Goal: Information Seeking & Learning: Check status

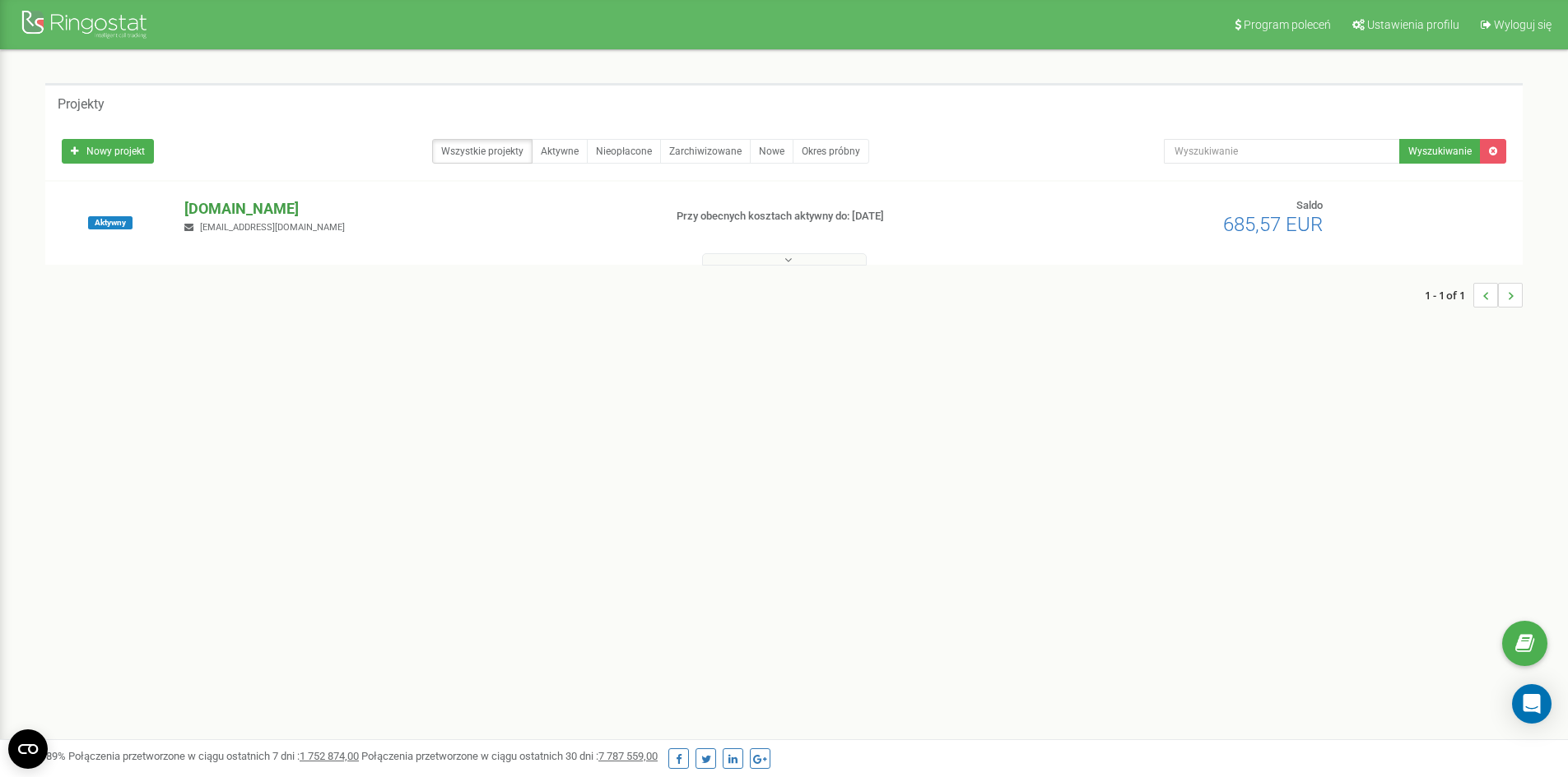
click at [229, 213] on p "[DOMAIN_NAME]" at bounding box center [417, 209] width 465 height 21
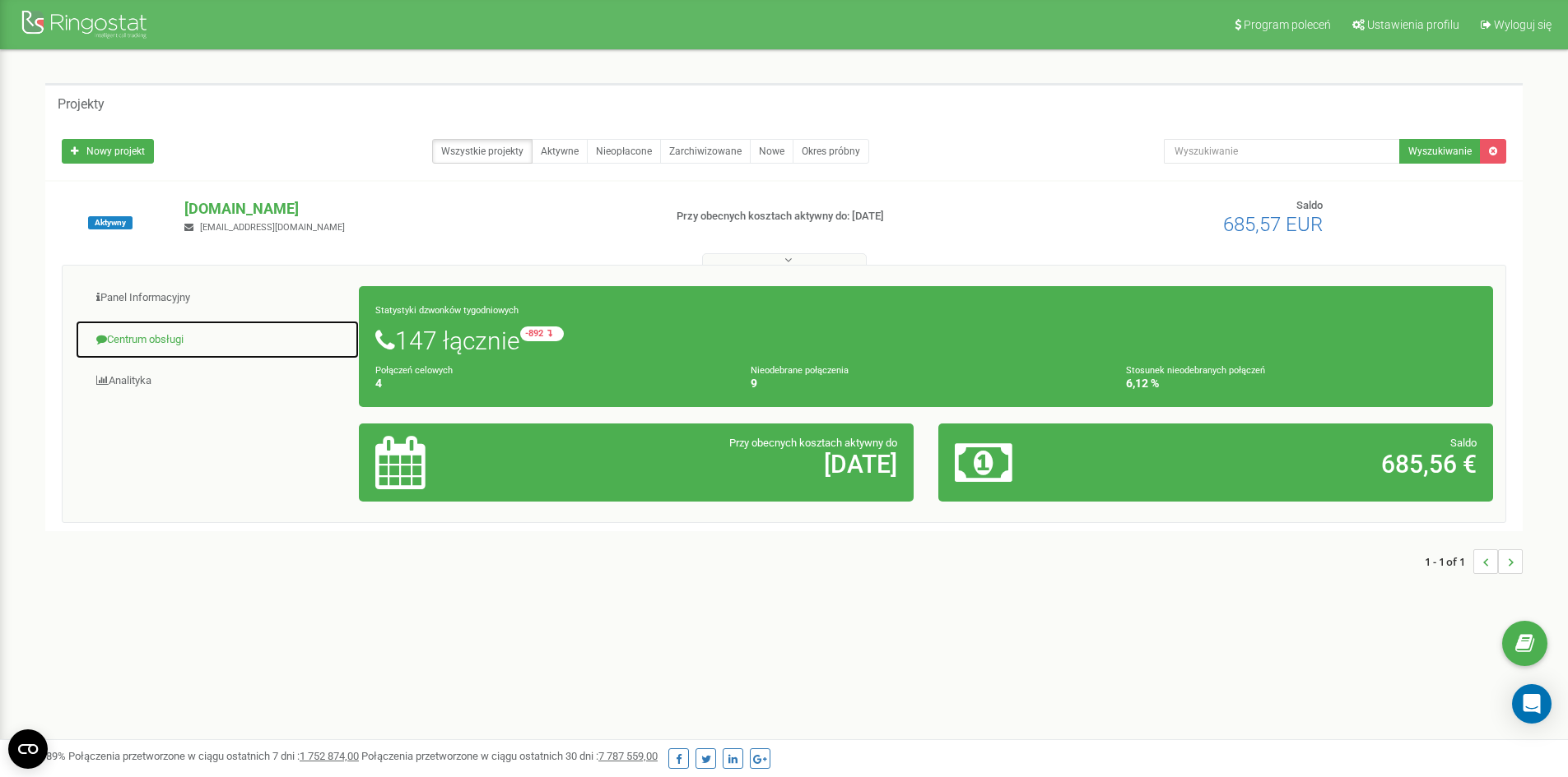
click at [190, 350] on link "Centrum obsługi" at bounding box center [217, 340] width 285 height 40
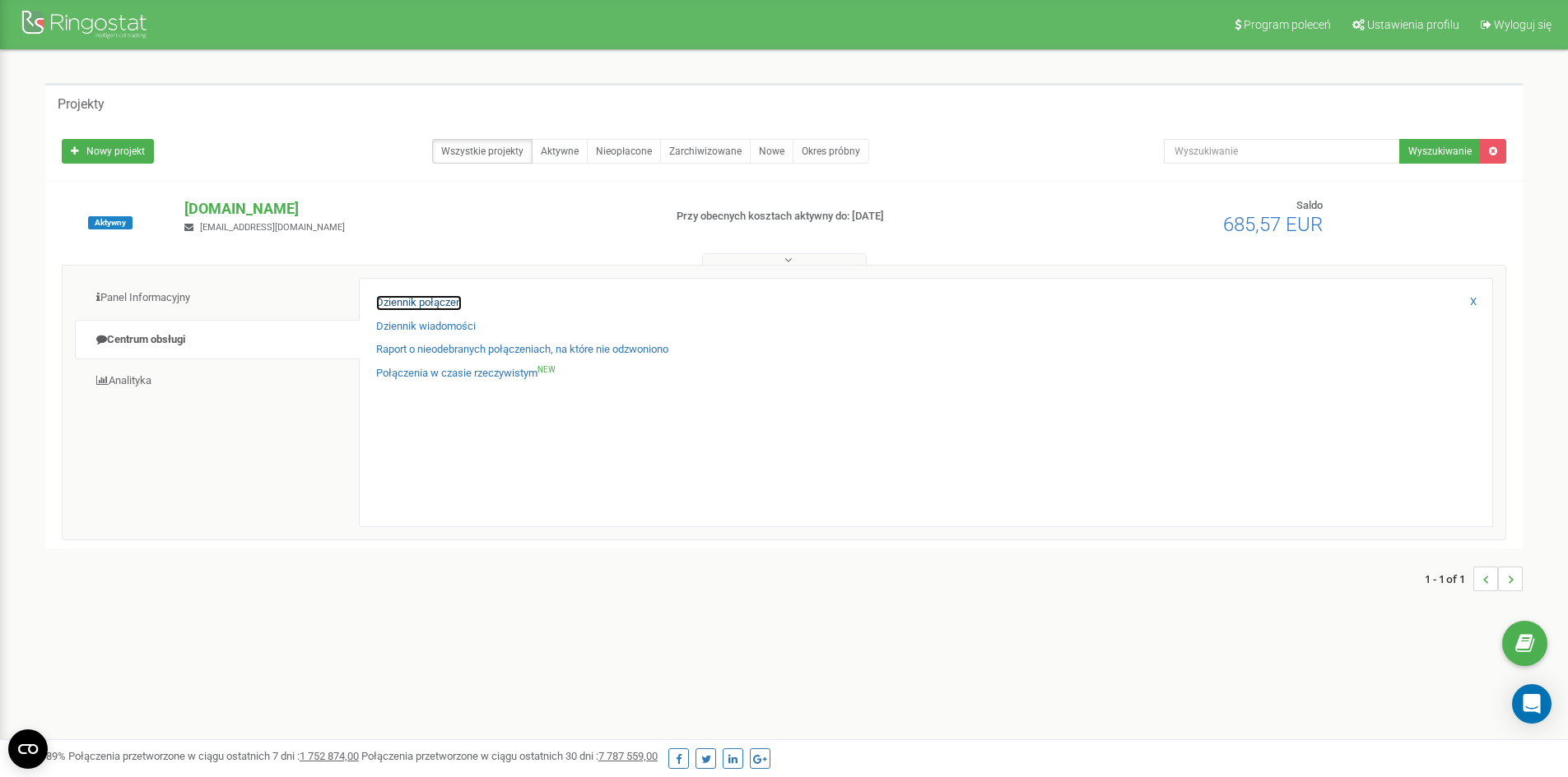
click at [425, 304] on link "Dziennik połączeń" at bounding box center [419, 303] width 86 height 16
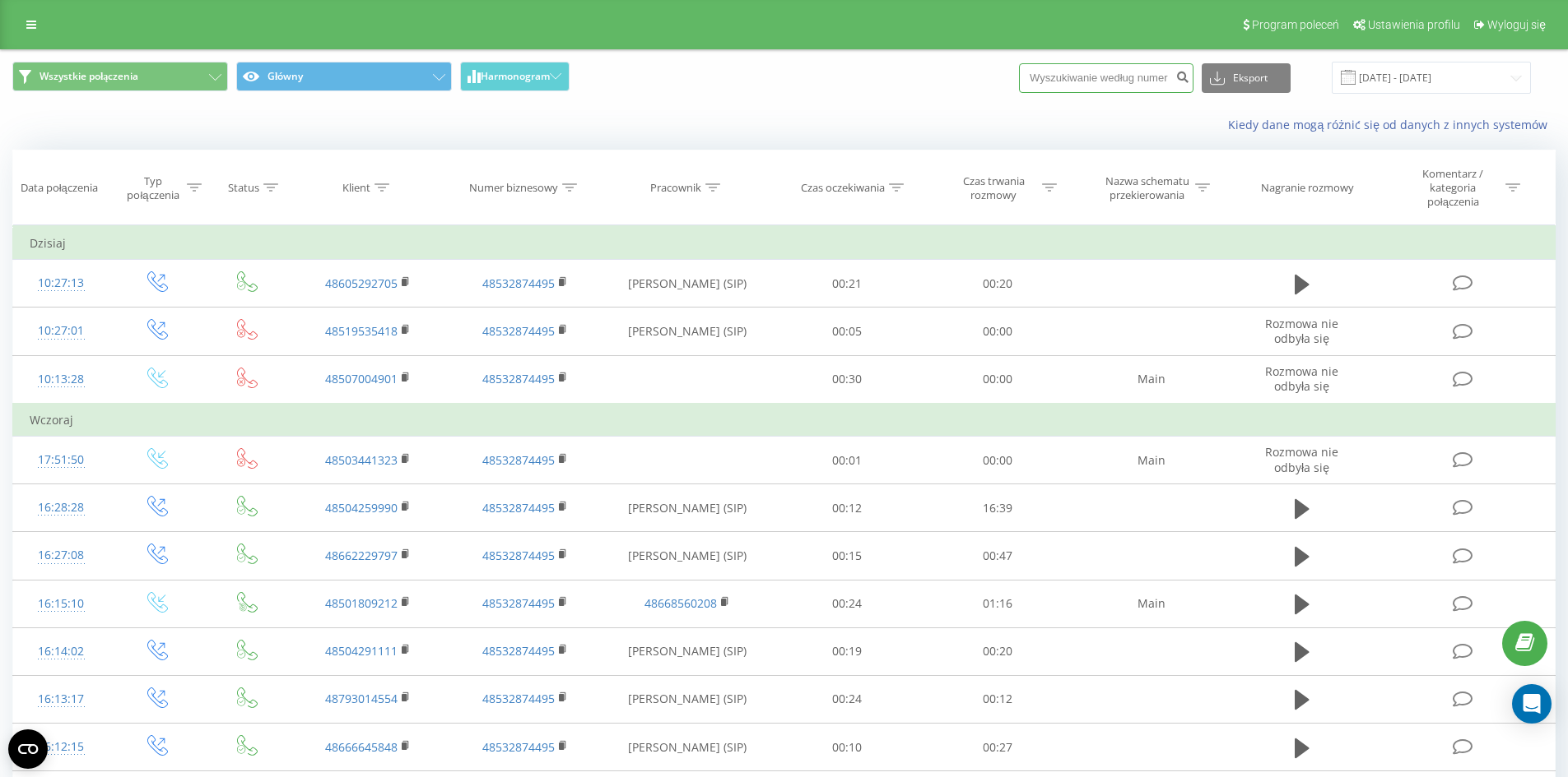
click at [1142, 90] on input at bounding box center [1106, 78] width 175 height 30
paste input "795 123 355"
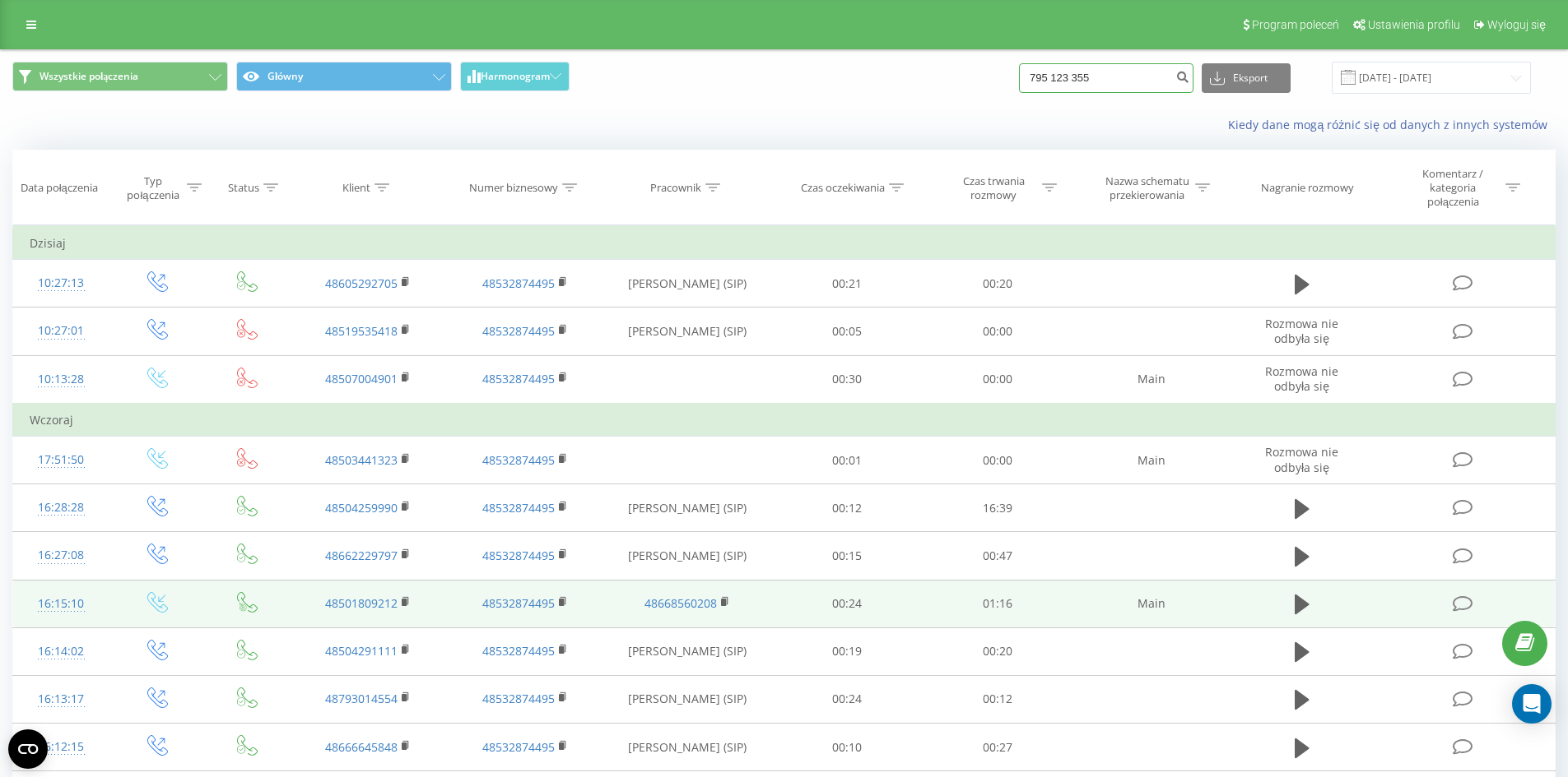
type input "795 123 355"
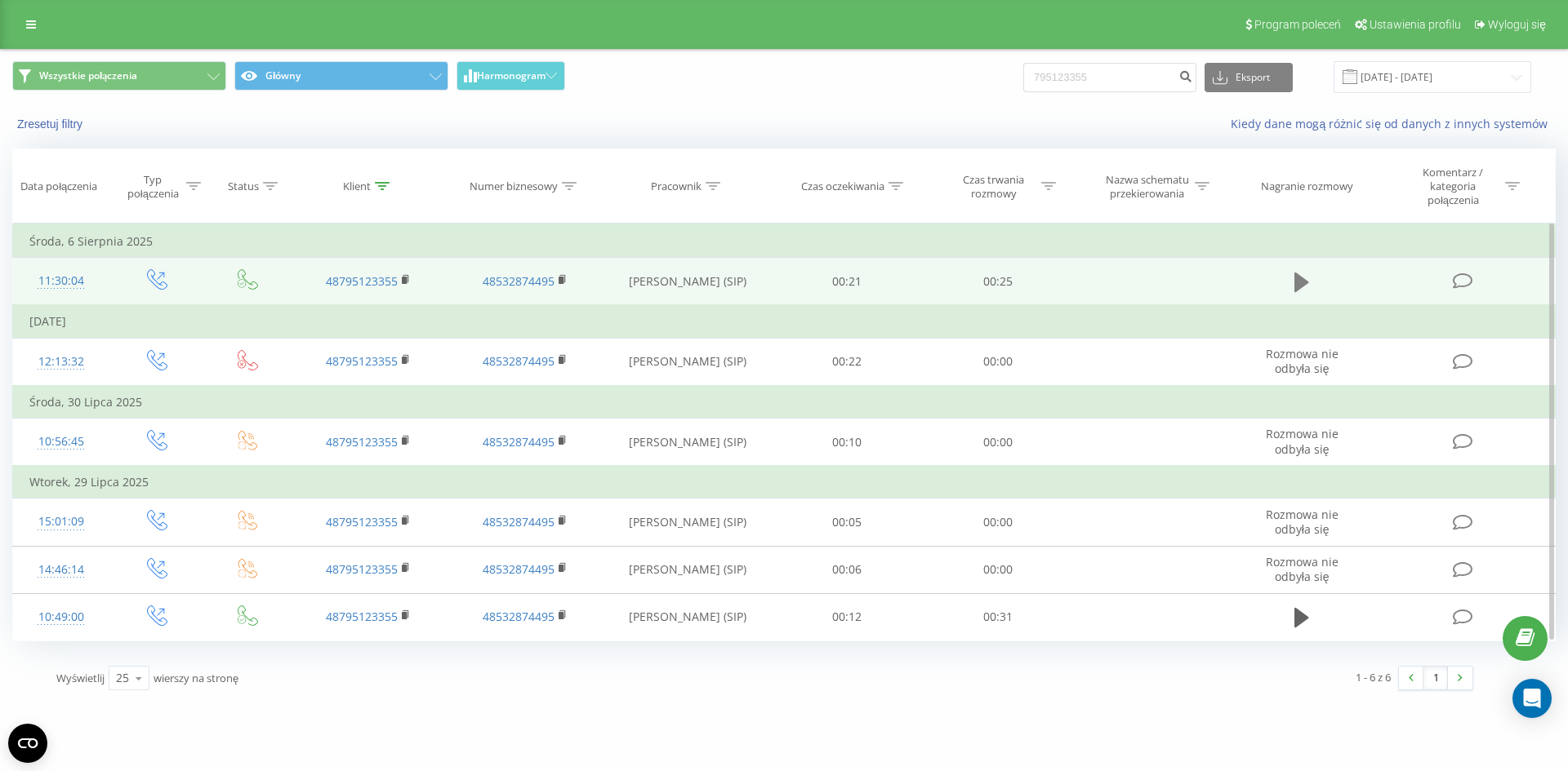
click at [1312, 293] on button at bounding box center [1302, 282] width 24 height 24
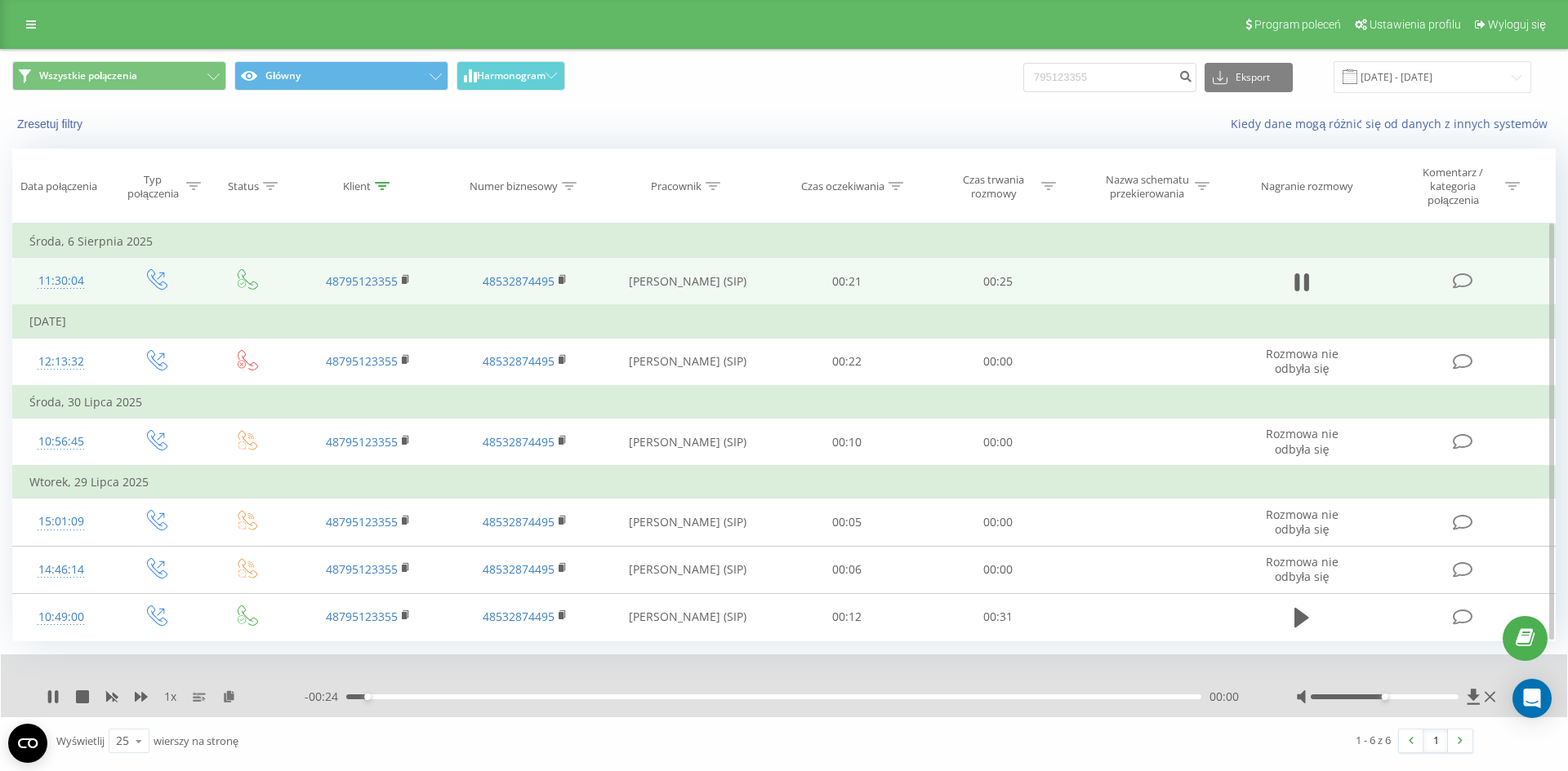
click at [542, 701] on div "- 00:24 00:00 00:00" at bounding box center [780, 697] width 951 height 17
click at [547, 699] on div "00:01" at bounding box center [774, 697] width 855 height 5
click at [615, 699] on div "00:07" at bounding box center [774, 697] width 855 height 5
click at [676, 699] on div "00:07" at bounding box center [774, 697] width 855 height 5
click at [734, 699] on div "00:10" at bounding box center [774, 697] width 855 height 5
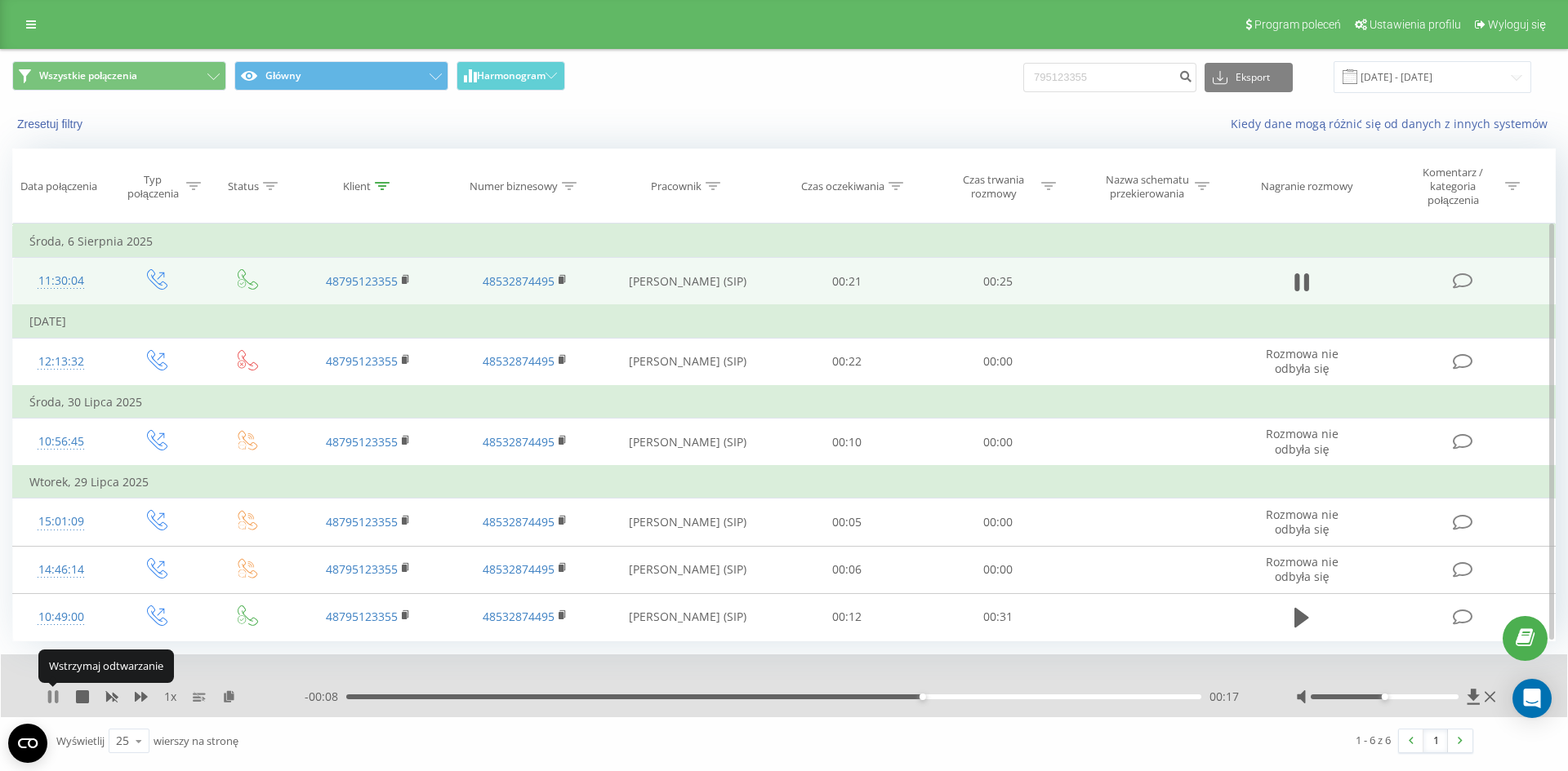
click at [55, 698] on icon at bounding box center [52, 697] width 13 height 13
drag, startPoint x: 1141, startPoint y: 75, endPoint x: 1013, endPoint y: 75, distance: 128.0
click at [1013, 75] on div "Wszystkie połączenia Główny Harmonogram 795123355 Eksport .csv .xls .xlsx 21.05…" at bounding box center [784, 77] width 1544 height 32
paste input "6606869"
type input "660686955"
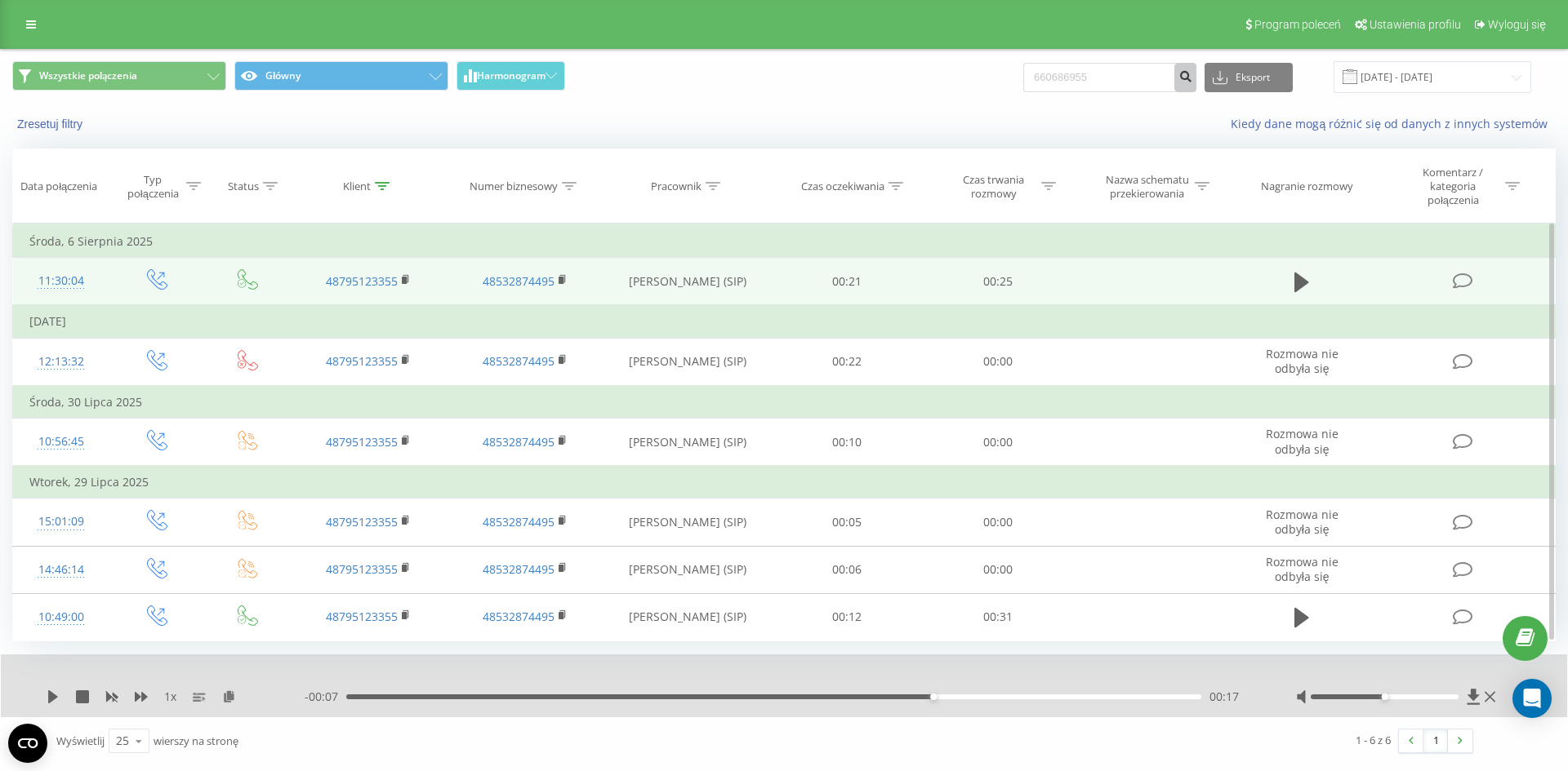
click at [1191, 69] on button "submit" at bounding box center [1185, 77] width 22 height 30
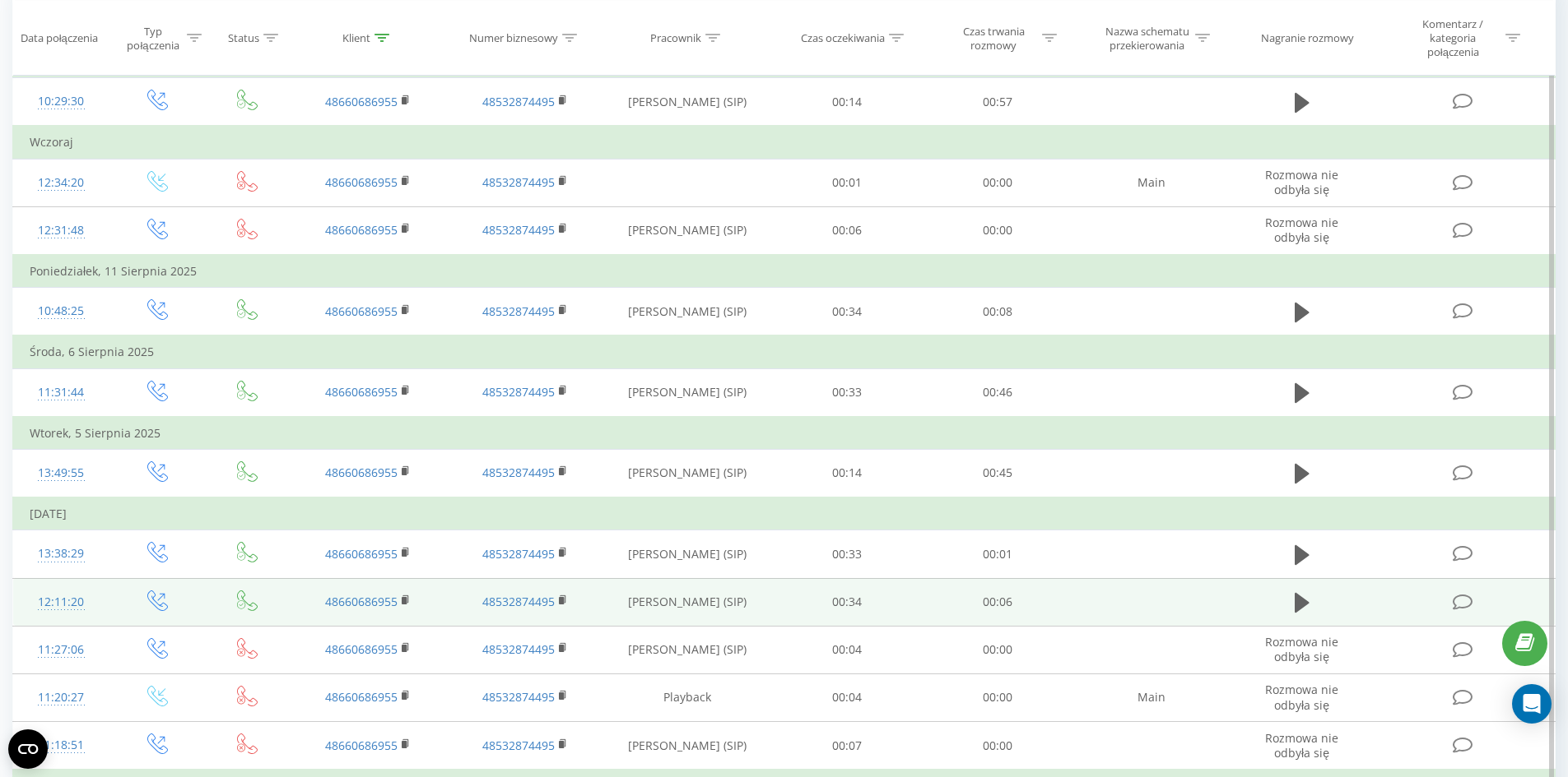
scroll to position [317, 0]
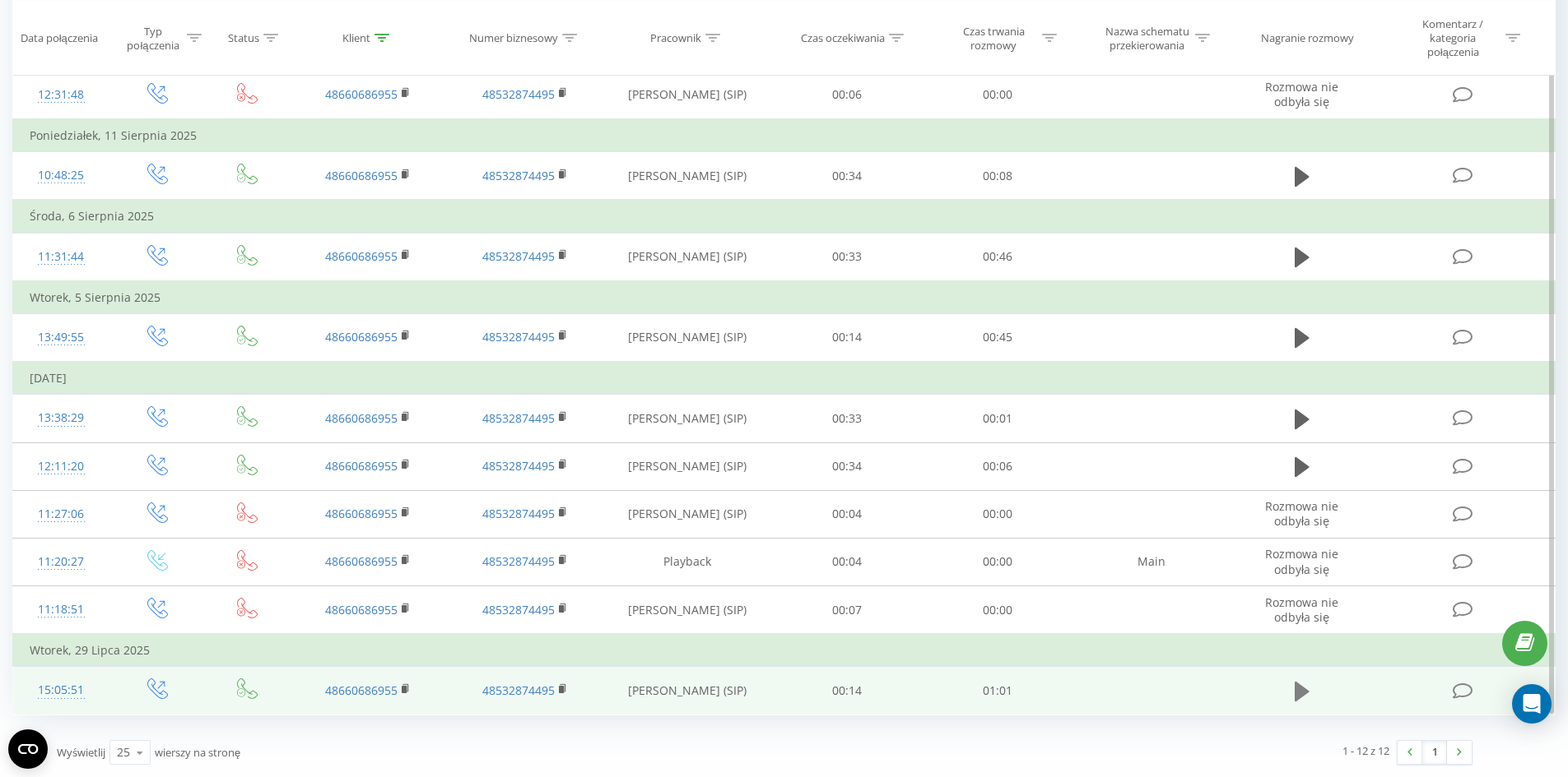
click at [1303, 686] on icon at bounding box center [1301, 692] width 15 height 23
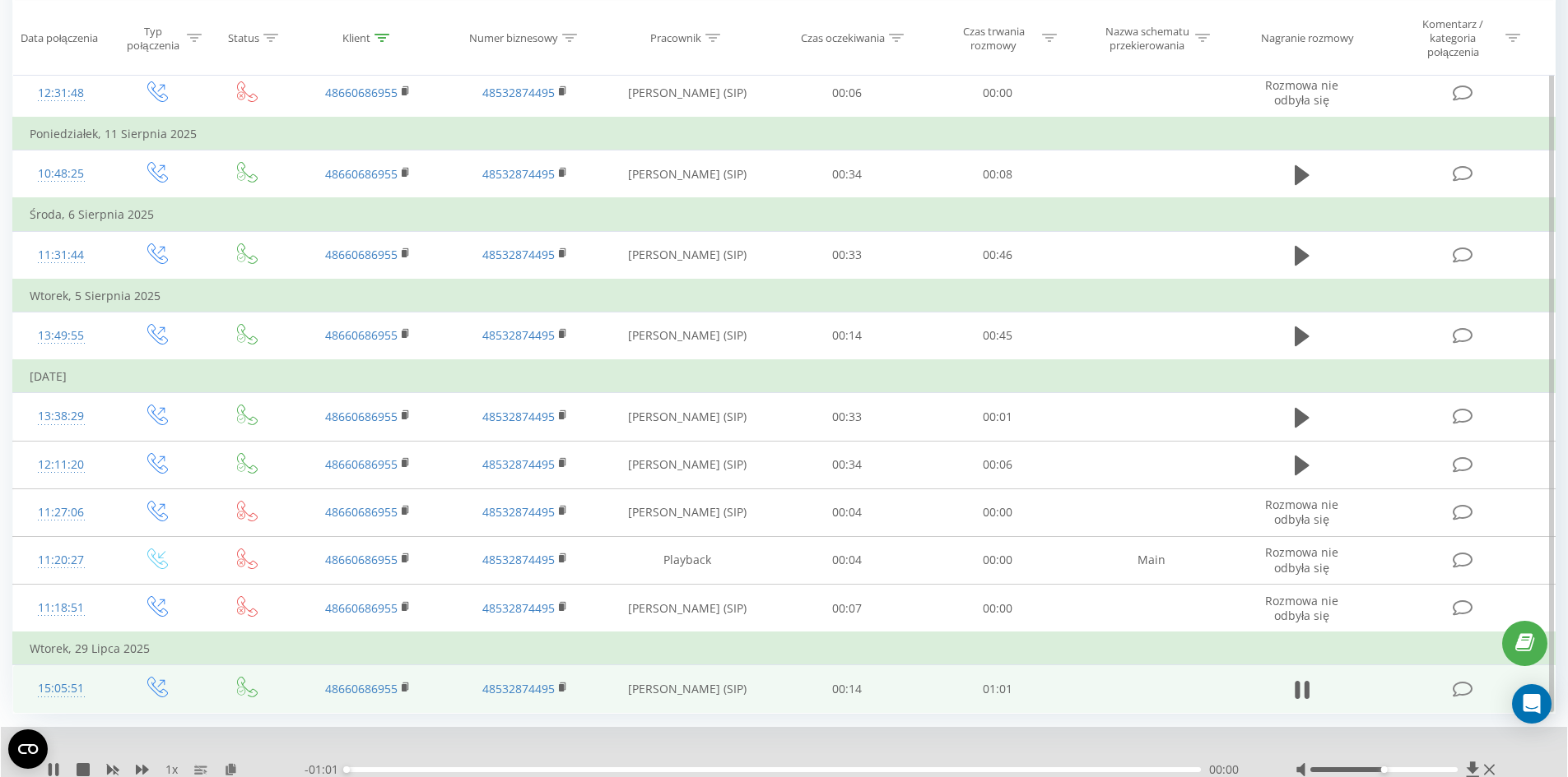
scroll to position [381, 0]
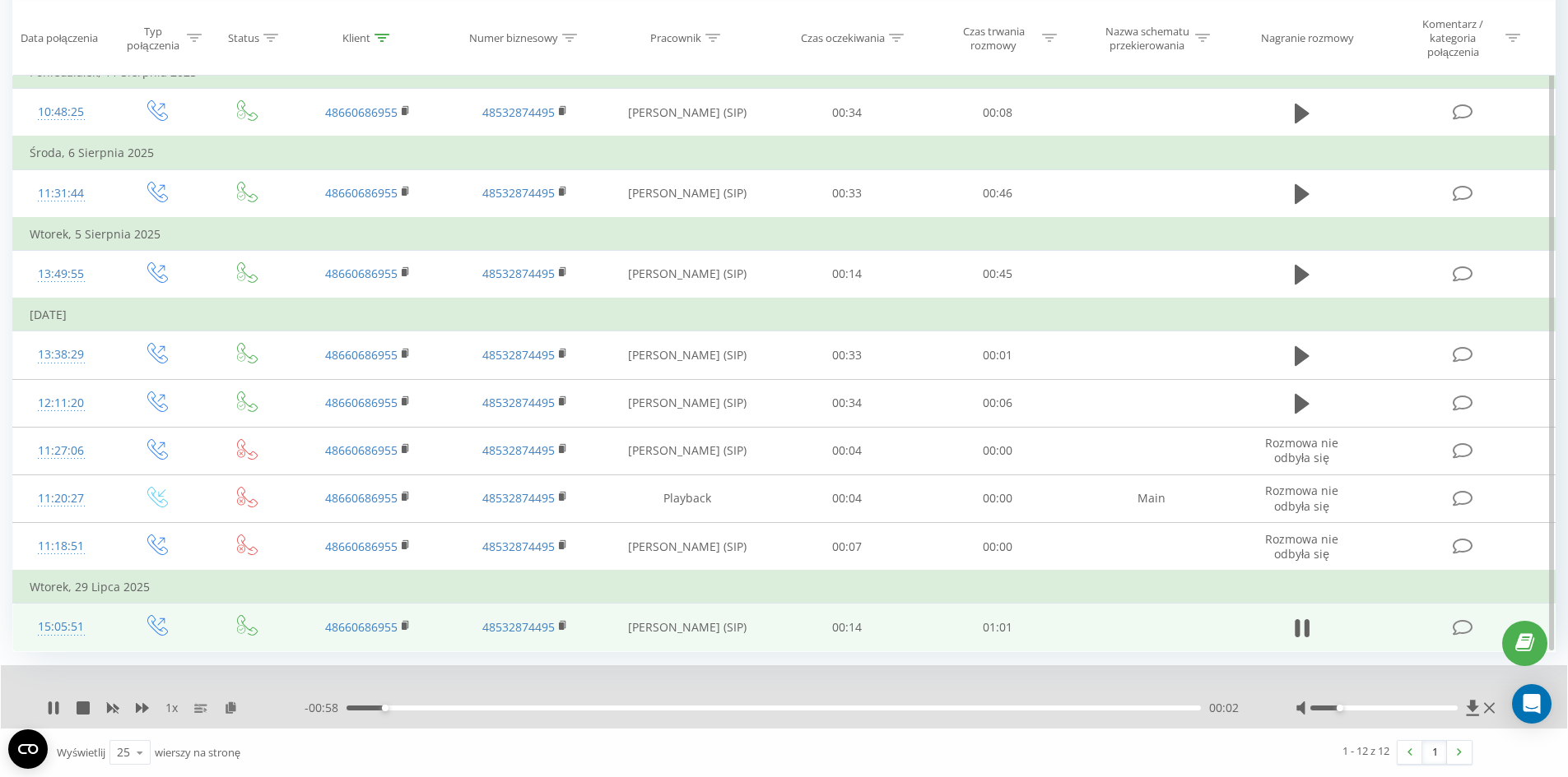
drag, startPoint x: 1364, startPoint y: 707, endPoint x: 1344, endPoint y: 707, distance: 20.0
click at [1344, 707] on div at bounding box center [1384, 709] width 147 height 5
click at [1324, 709] on div at bounding box center [1384, 709] width 147 height 5
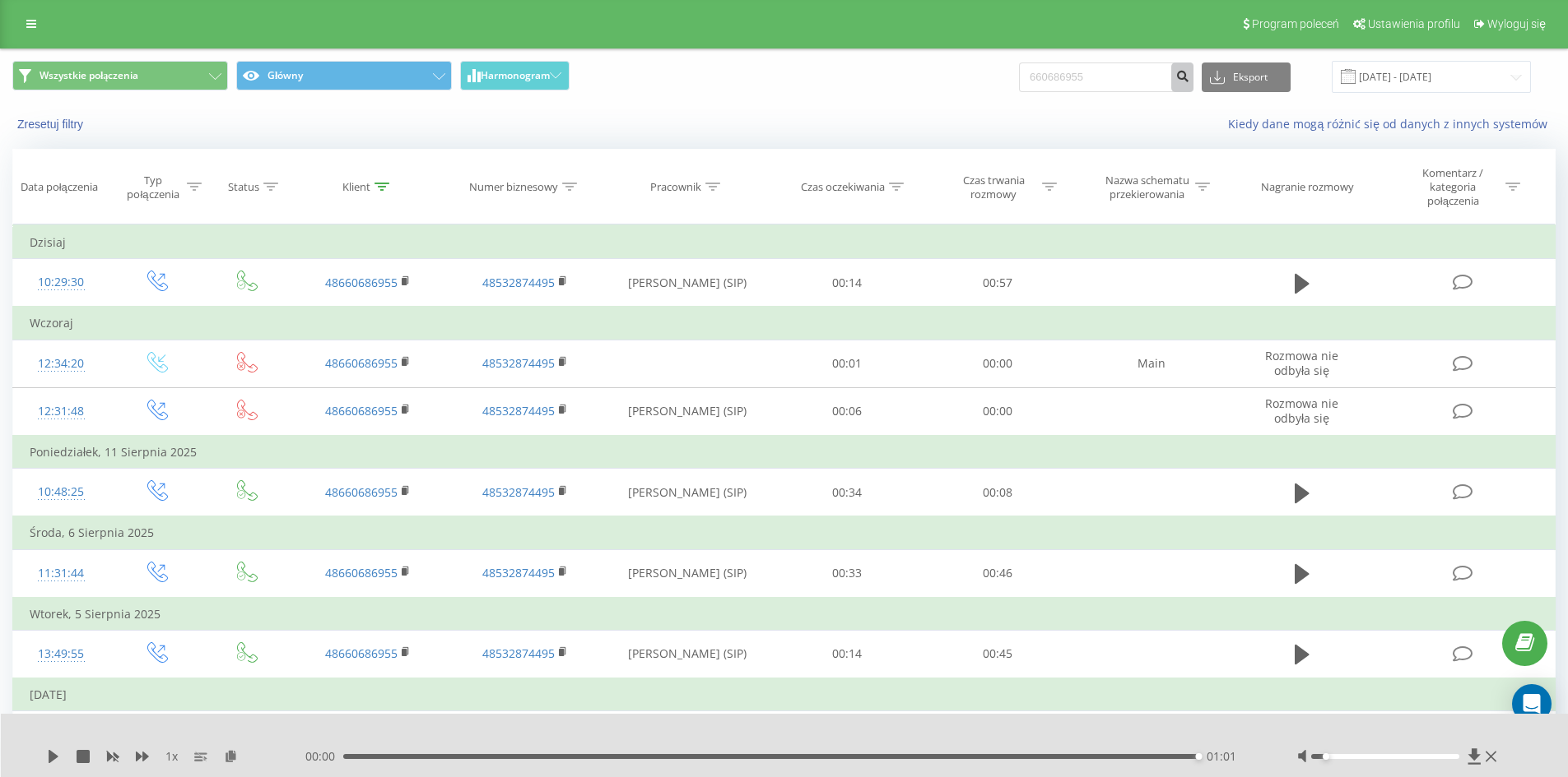
scroll to position [0, 0]
drag, startPoint x: 1159, startPoint y: 82, endPoint x: 1029, endPoint y: 84, distance: 130.0
click at [1029, 84] on div "Wszystkie połączenia Główny Harmonogram 660686955 Eksport .csv .xls .xlsx 21.05…" at bounding box center [784, 77] width 1543 height 32
paste input "535752906"
type input "535752906"
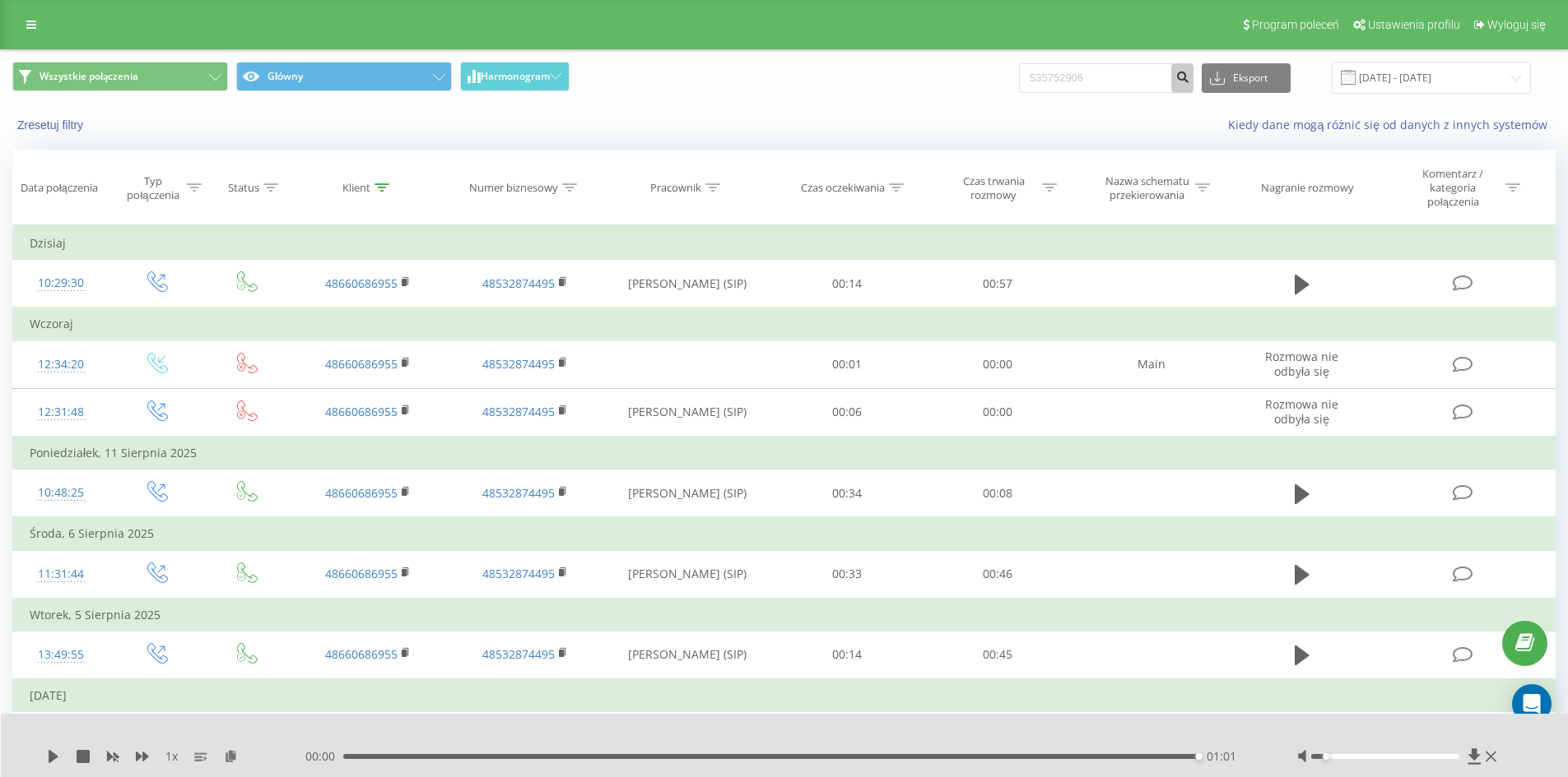
click at [1190, 81] on button "submit" at bounding box center [1182, 78] width 22 height 30
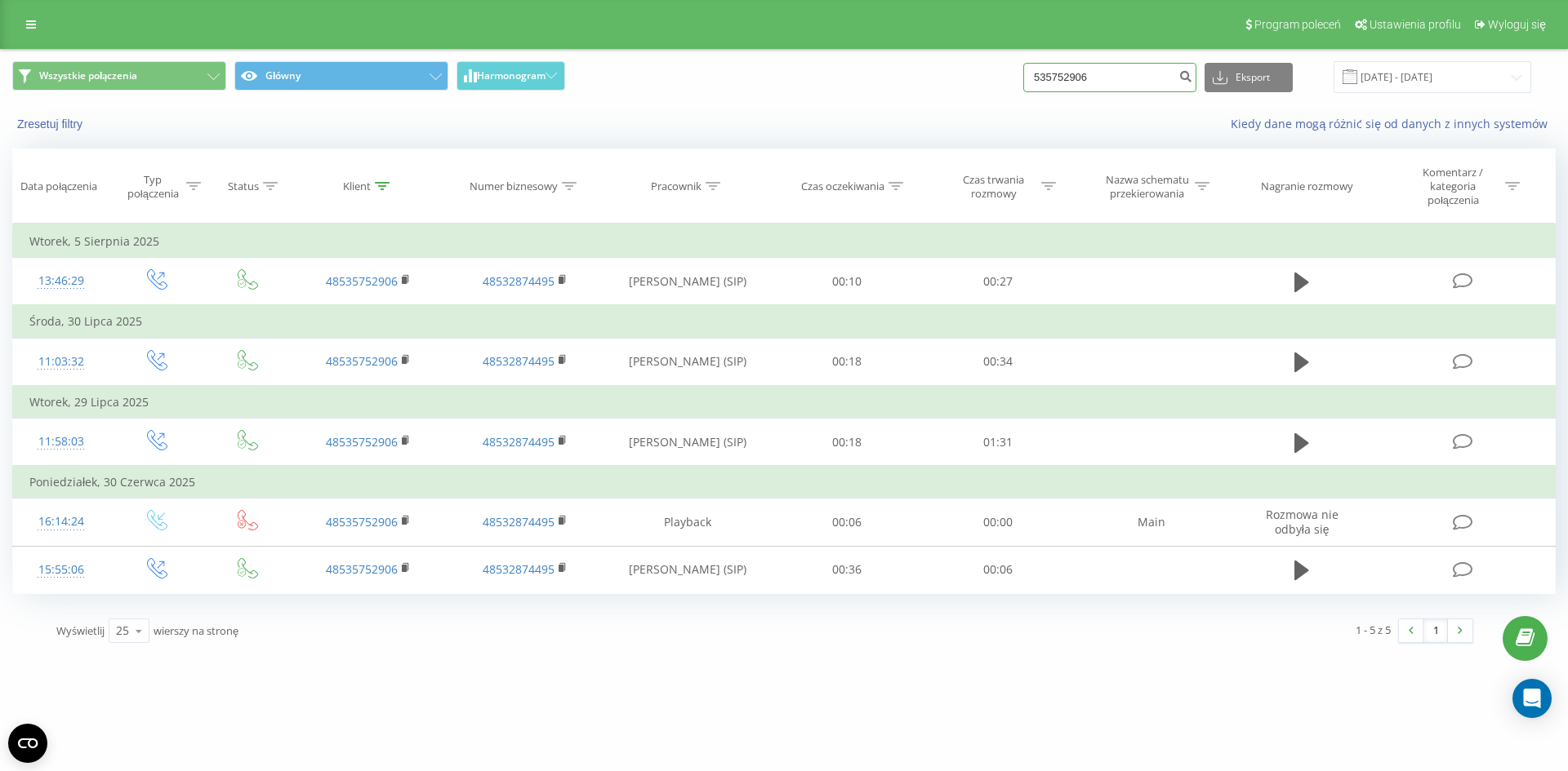
drag, startPoint x: 1154, startPoint y: 84, endPoint x: 957, endPoint y: 81, distance: 197.0
click at [965, 82] on div "Wszystkie połączenia Główny Harmonogram 535752906 Eksport .csv .xls .xlsx 21.05…" at bounding box center [784, 77] width 1544 height 32
paste input "07 931 365"
type input "507 931 365"
click at [1192, 79] on icon "submit" at bounding box center [1185, 74] width 14 height 10
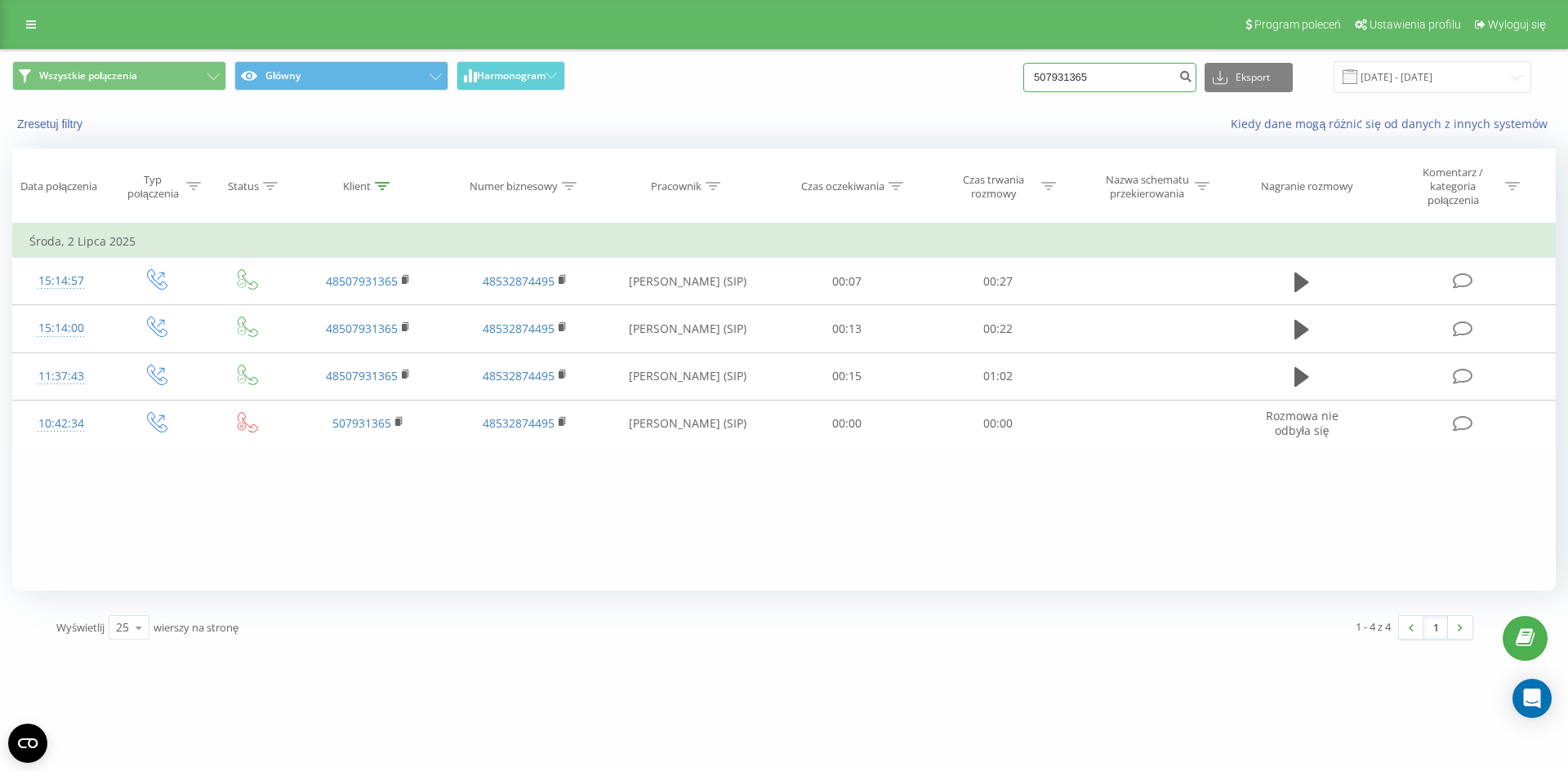
drag, startPoint x: 1132, startPoint y: 72, endPoint x: 827, endPoint y: 94, distance: 305.8
click at [863, 90] on div "Wszystkie połączenia Główny Harmonogram 507931365 Eksport .csv .xls .xlsx [DATE…" at bounding box center [784, 77] width 1544 height 32
type input "881033715"
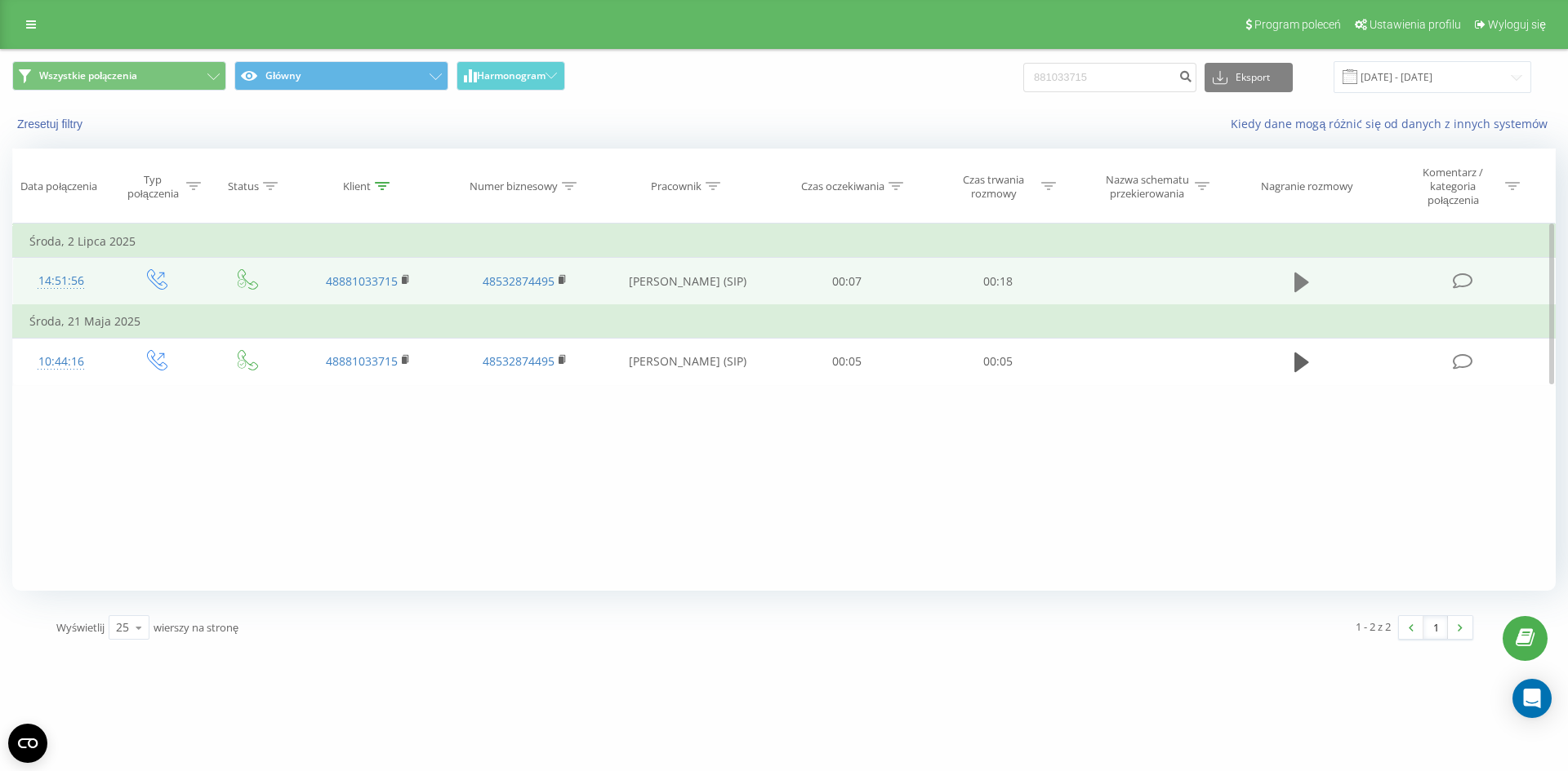
click at [1296, 280] on icon at bounding box center [1302, 282] width 15 height 20
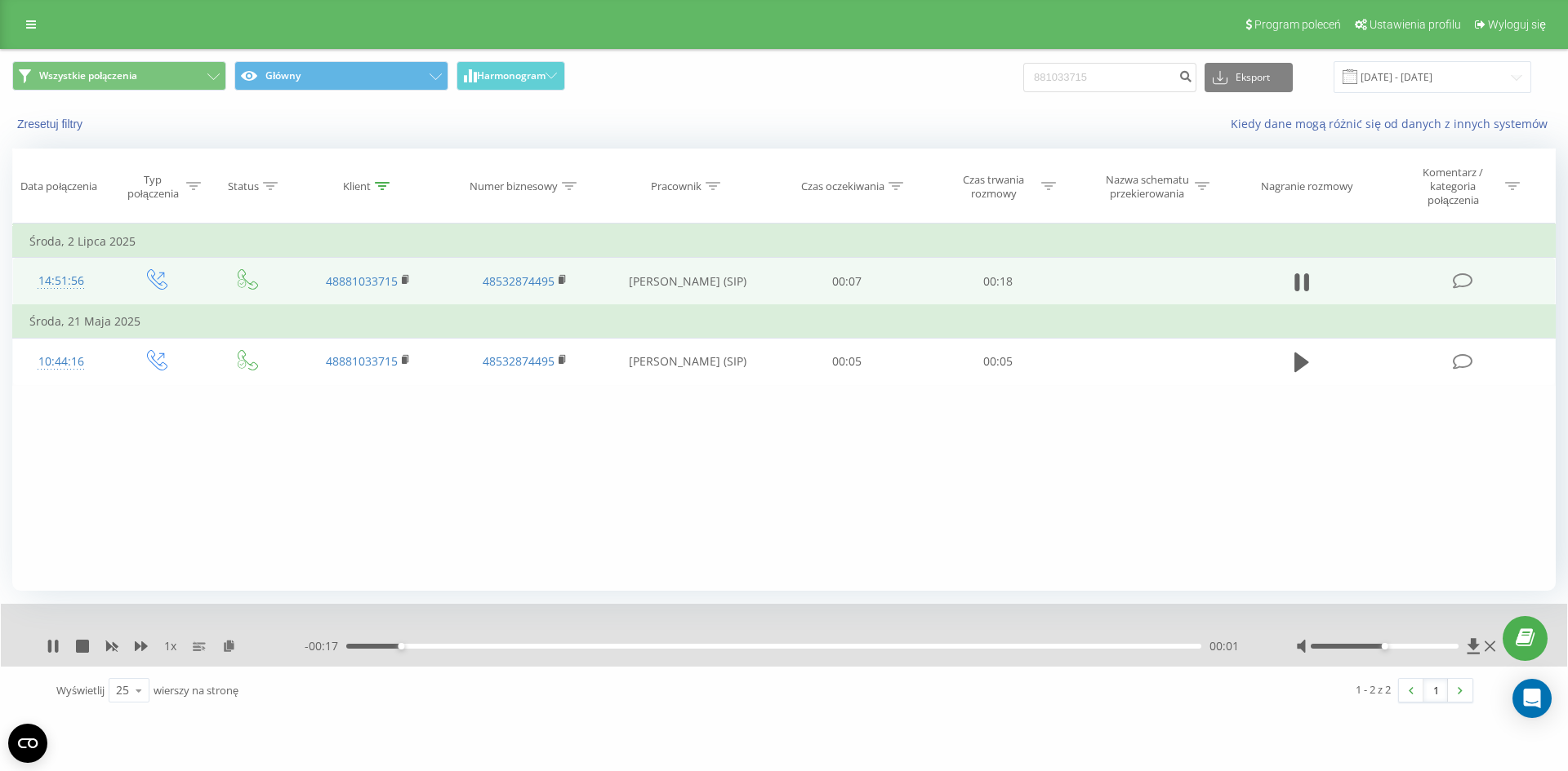
click at [494, 645] on div "00:01" at bounding box center [774, 647] width 855 height 5
click at [57, 647] on icon at bounding box center [57, 646] width 3 height 13
click at [948, 84] on div "Wszystkie połączenia Główny Harmonogram 881033715 Eksport .csv .xls .xlsx [DATE…" at bounding box center [784, 77] width 1544 height 32
type input "797749321"
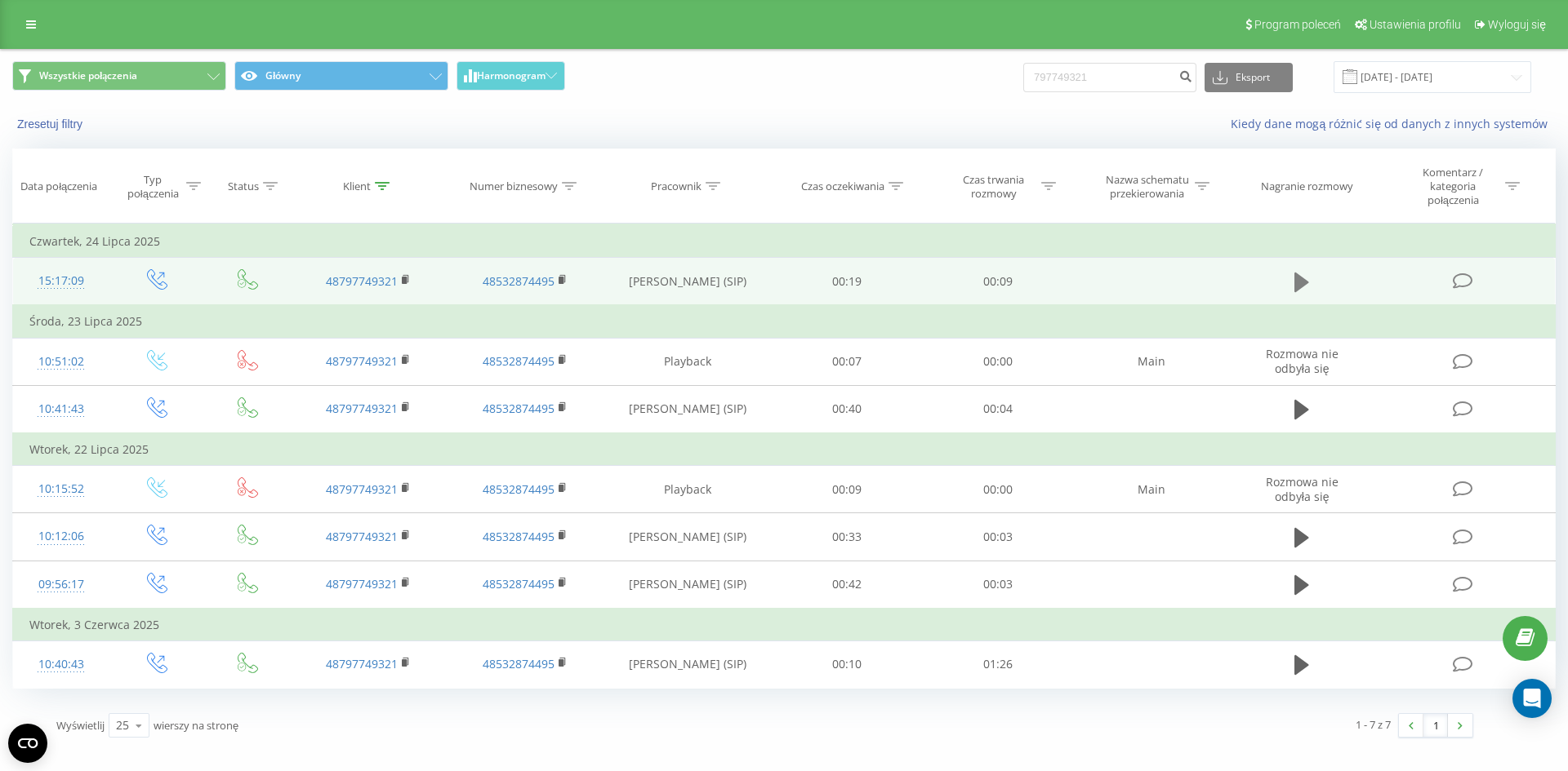
click at [1297, 285] on icon at bounding box center [1302, 282] width 15 height 20
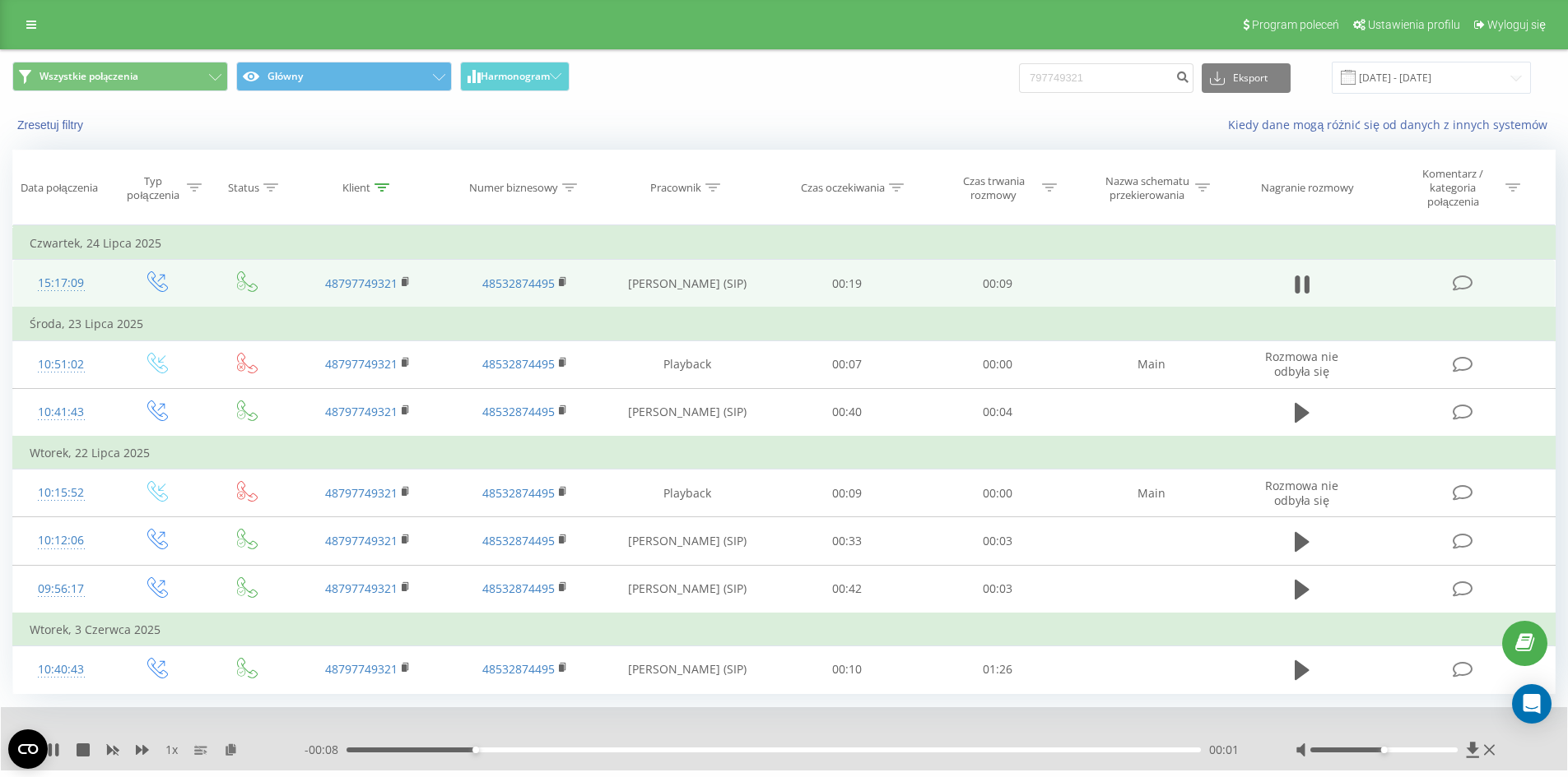
click at [690, 752] on div "00:01" at bounding box center [774, 751] width 855 height 5
click at [1141, 61] on div "797749321 Eksport .csv .xls .xlsx 21.05.2025 - 21.08.2025" at bounding box center [1274, 77] width 512 height 32
click at [54, 751] on icon at bounding box center [53, 750] width 13 height 13
drag, startPoint x: 1101, startPoint y: 75, endPoint x: 933, endPoint y: 84, distance: 168.2
click at [953, 84] on div "Wszystkie połączenia Główny Harmonogram 797749321 Eksport .csv .xls .xlsx 21.05…" at bounding box center [784, 77] width 1543 height 32
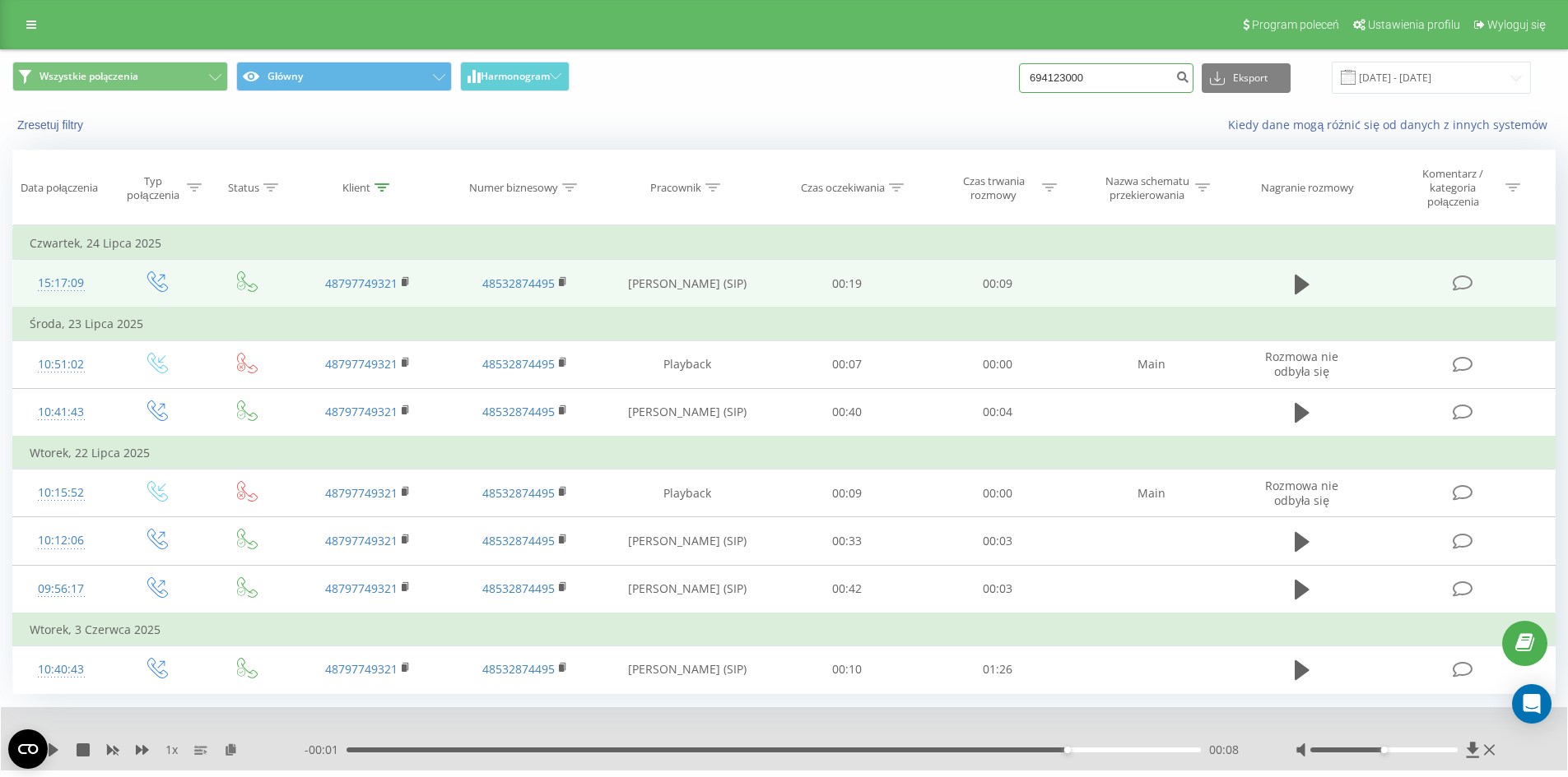
type input "694123000"
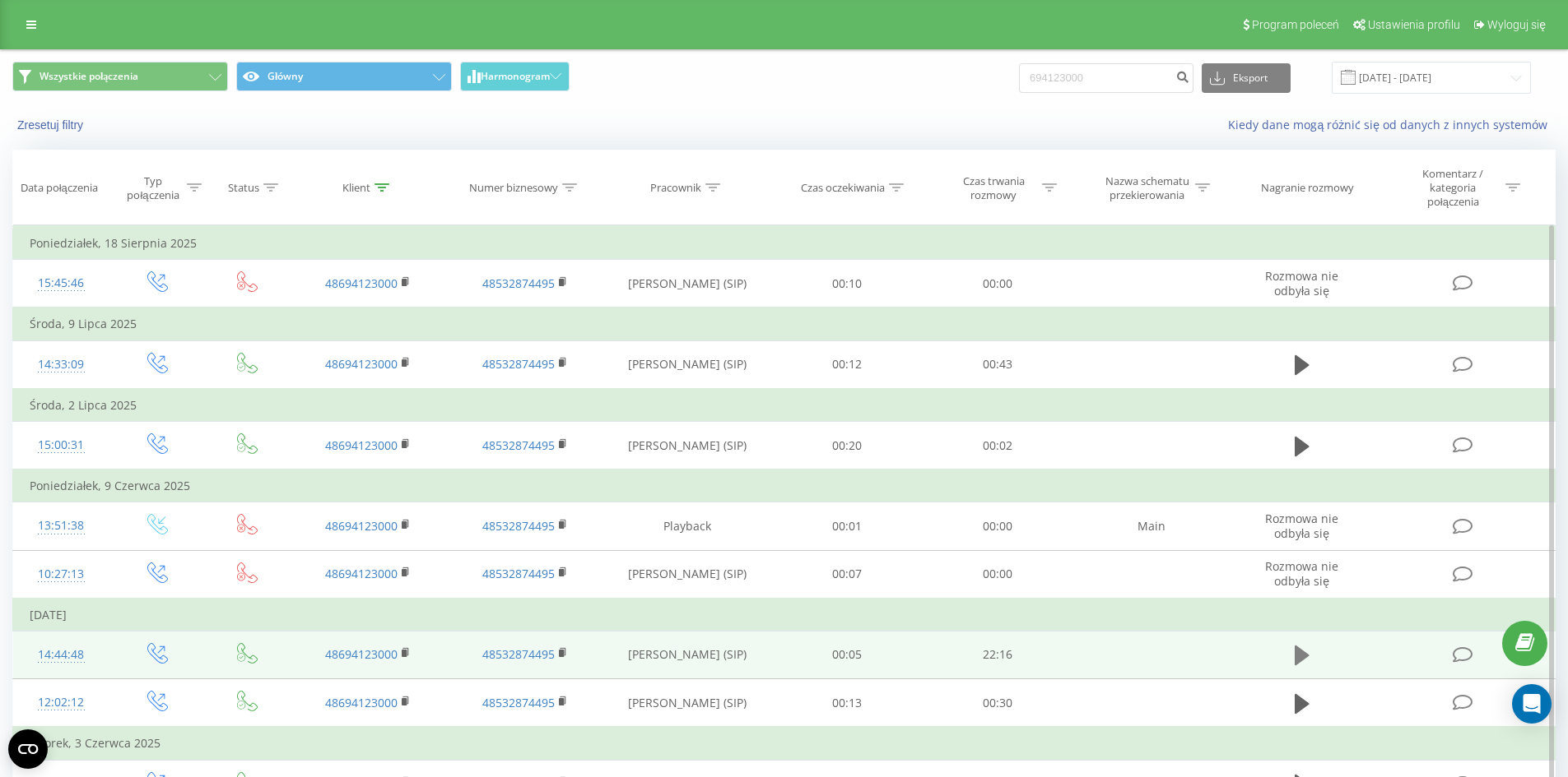
click at [1291, 657] on button at bounding box center [1302, 655] width 25 height 25
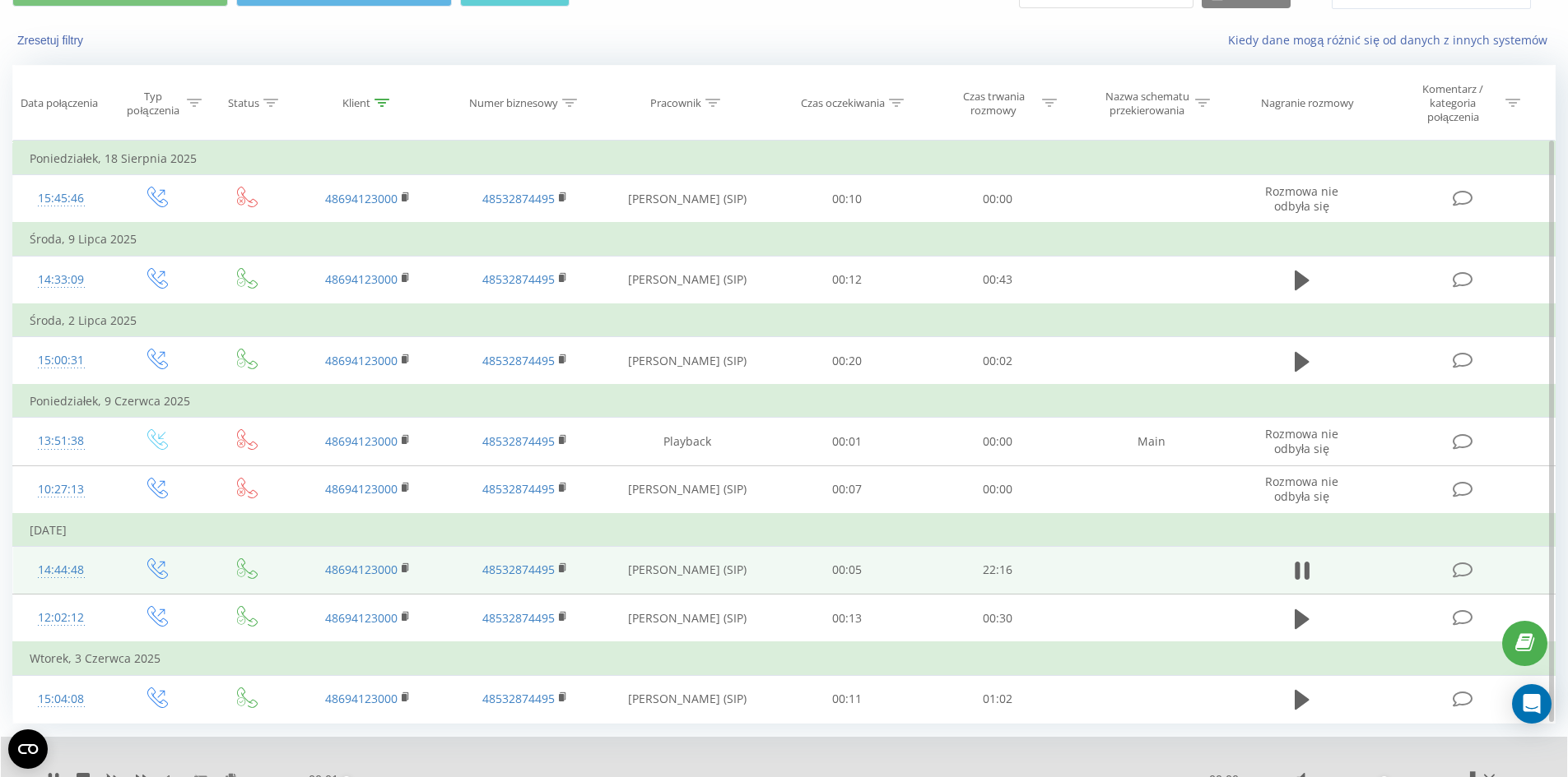
scroll to position [93, 0]
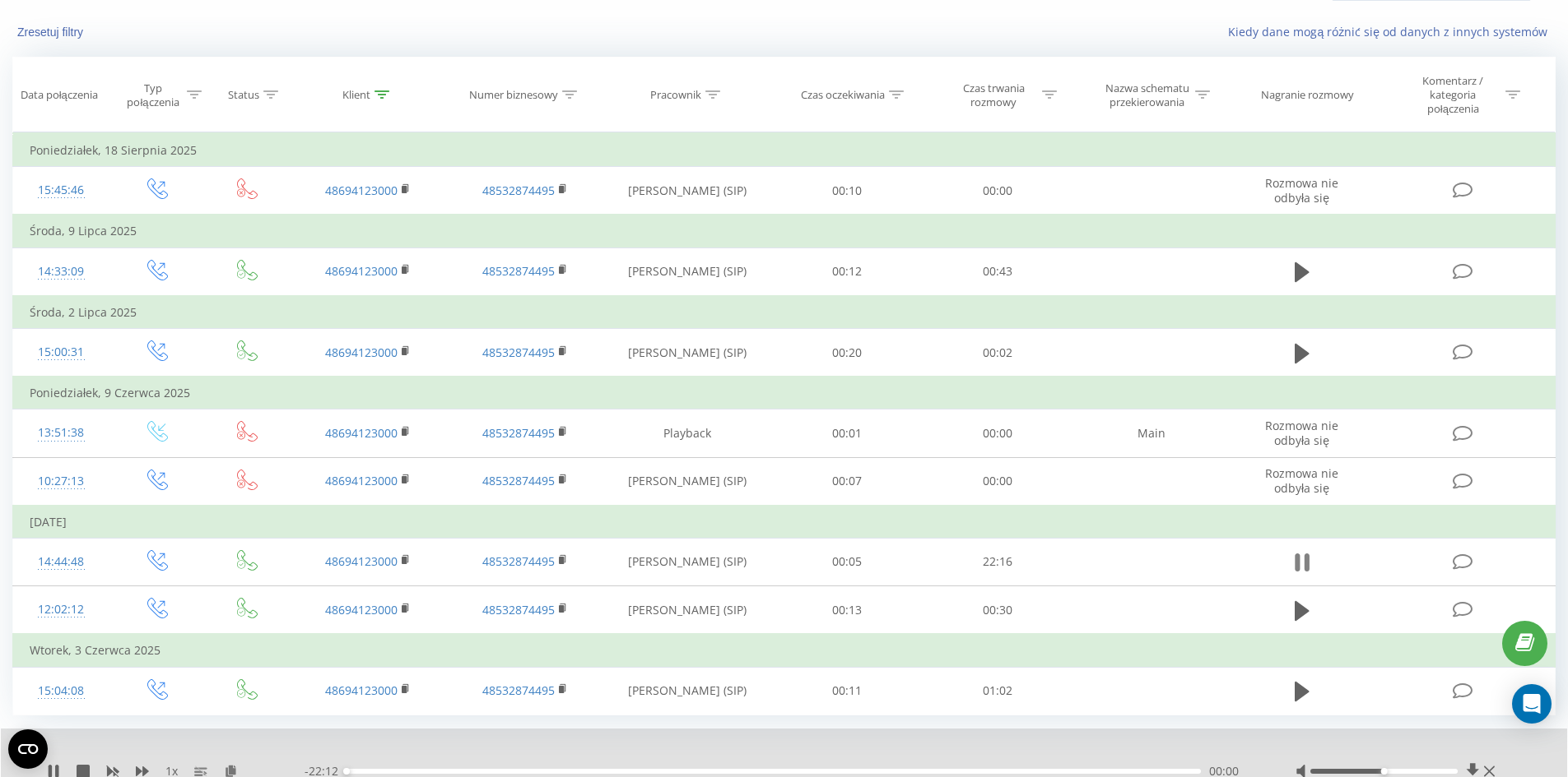
click at [1300, 561] on icon at bounding box center [1301, 562] width 15 height 23
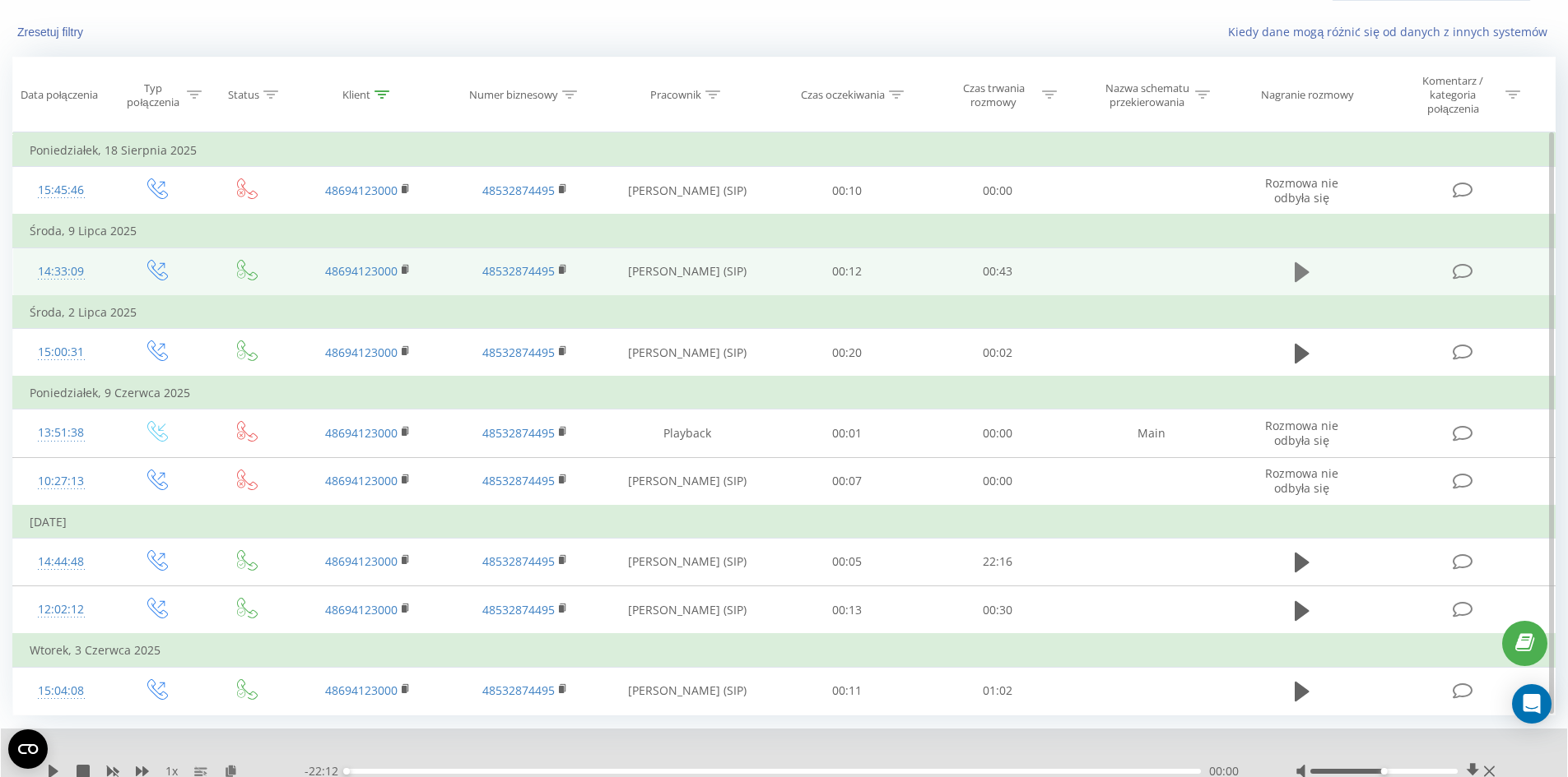
click at [1307, 267] on icon at bounding box center [1301, 272] width 15 height 23
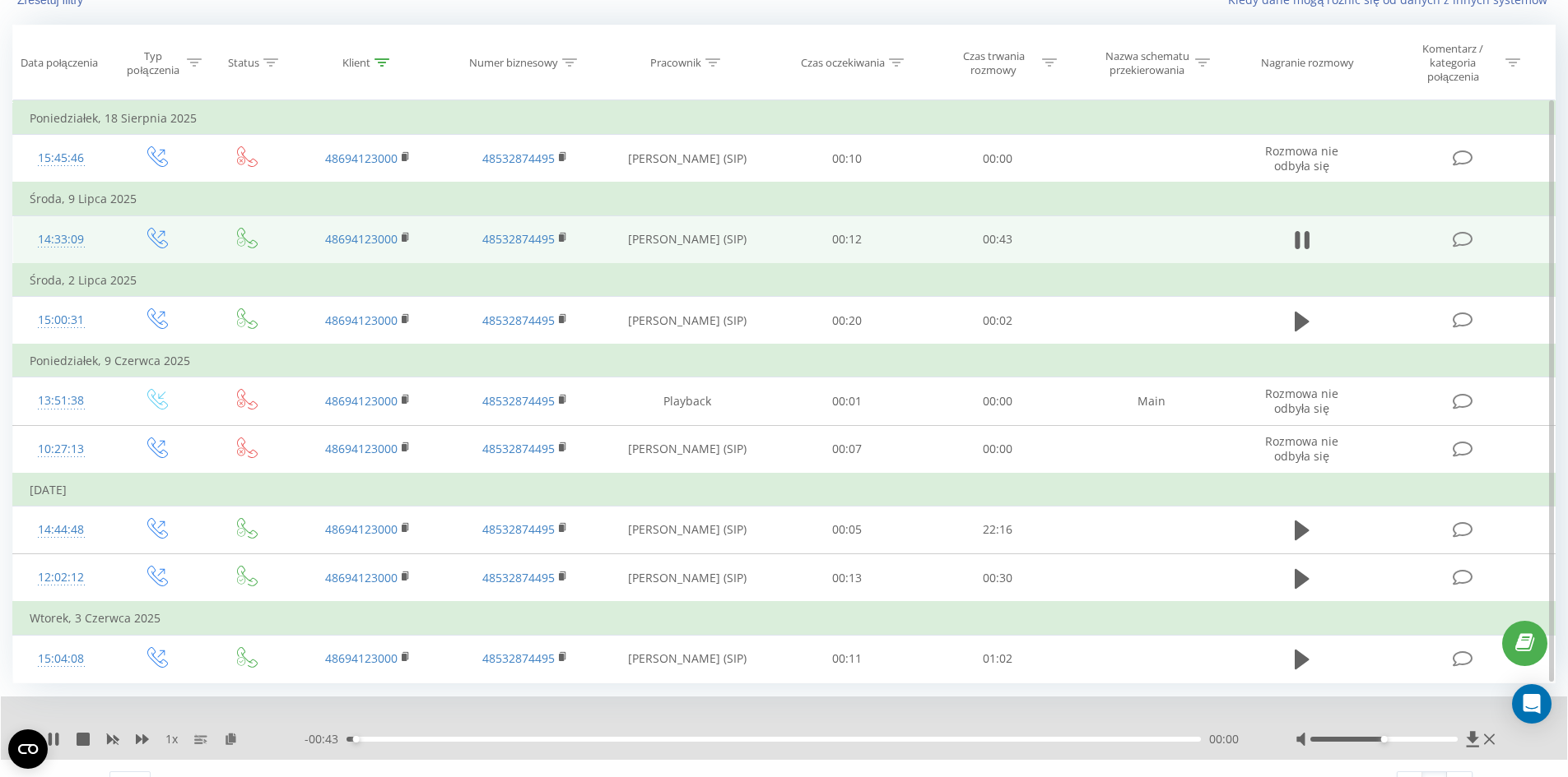
scroll to position [156, 0]
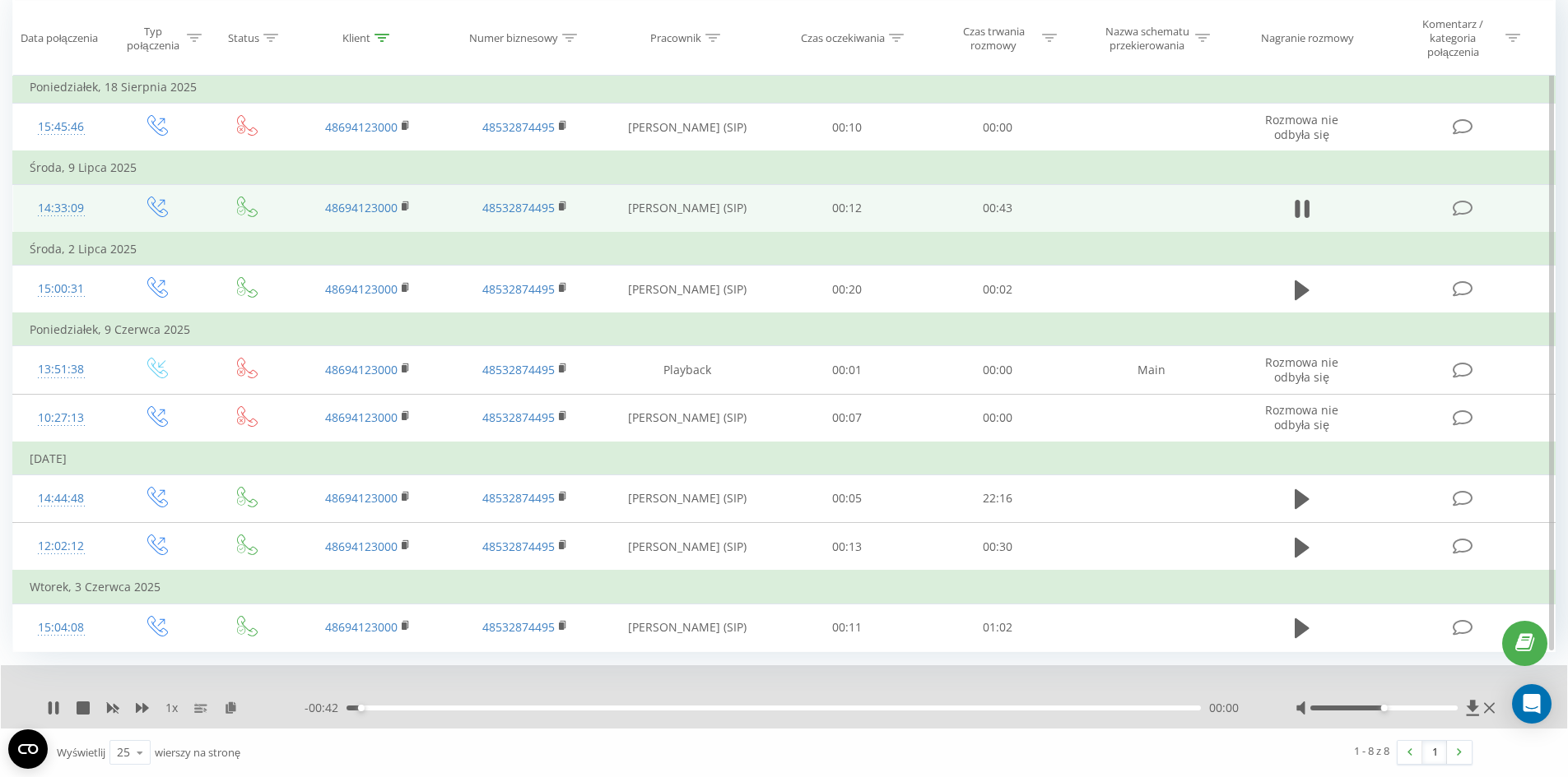
click at [465, 695] on div at bounding box center [772, 687] width 1161 height 18
click at [469, 707] on div "00:01" at bounding box center [774, 709] width 855 height 5
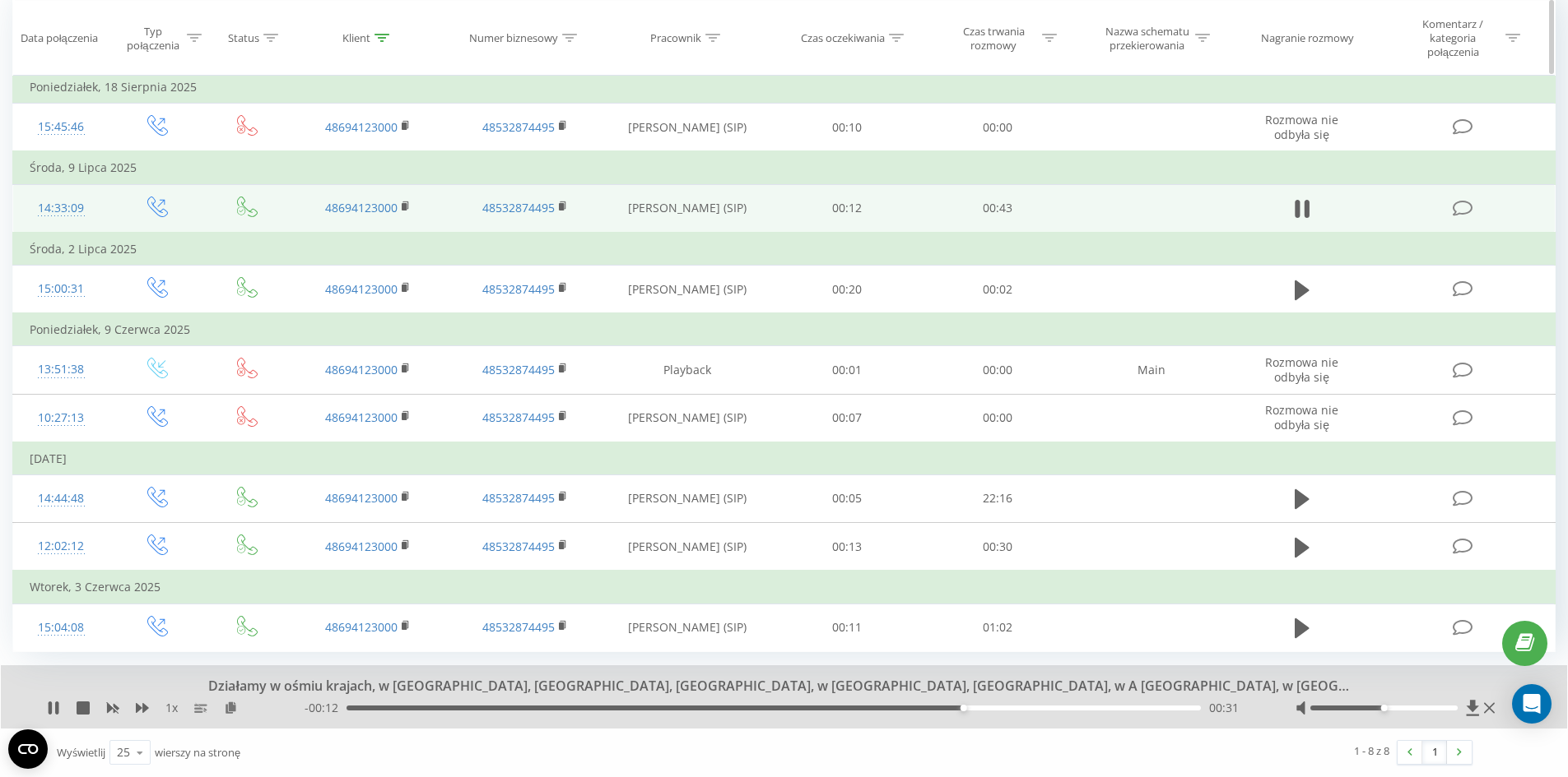
scroll to position [0, 0]
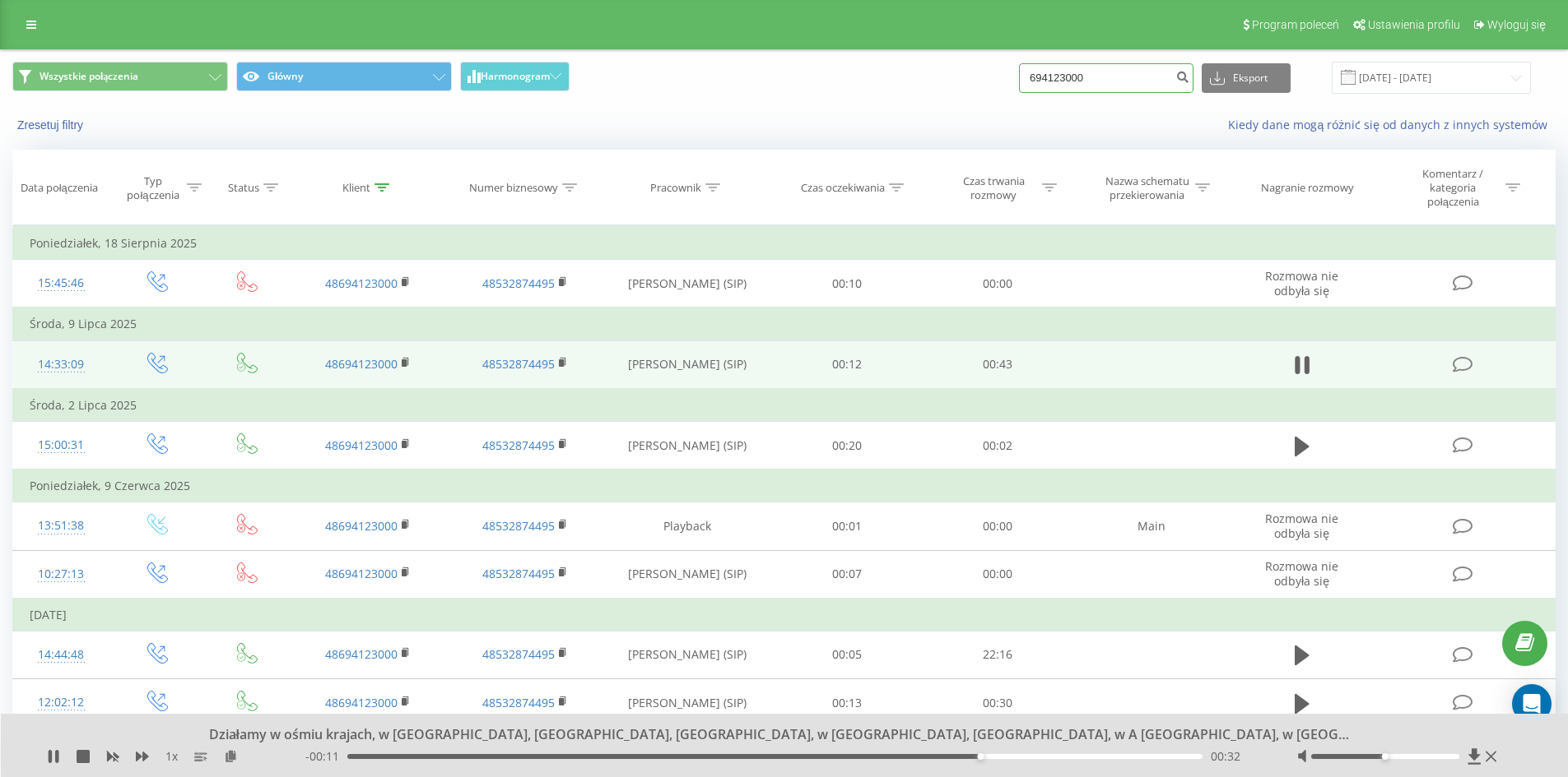
drag, startPoint x: 868, startPoint y: 81, endPoint x: 132, endPoint y: 37, distance: 737.3
click at [505, 81] on div "Wszystkie połączenia Główny Harmonogram 694123000 Eksport .csv .xls .xlsx 21.05…" at bounding box center [784, 77] width 1543 height 32
type input "690055555"
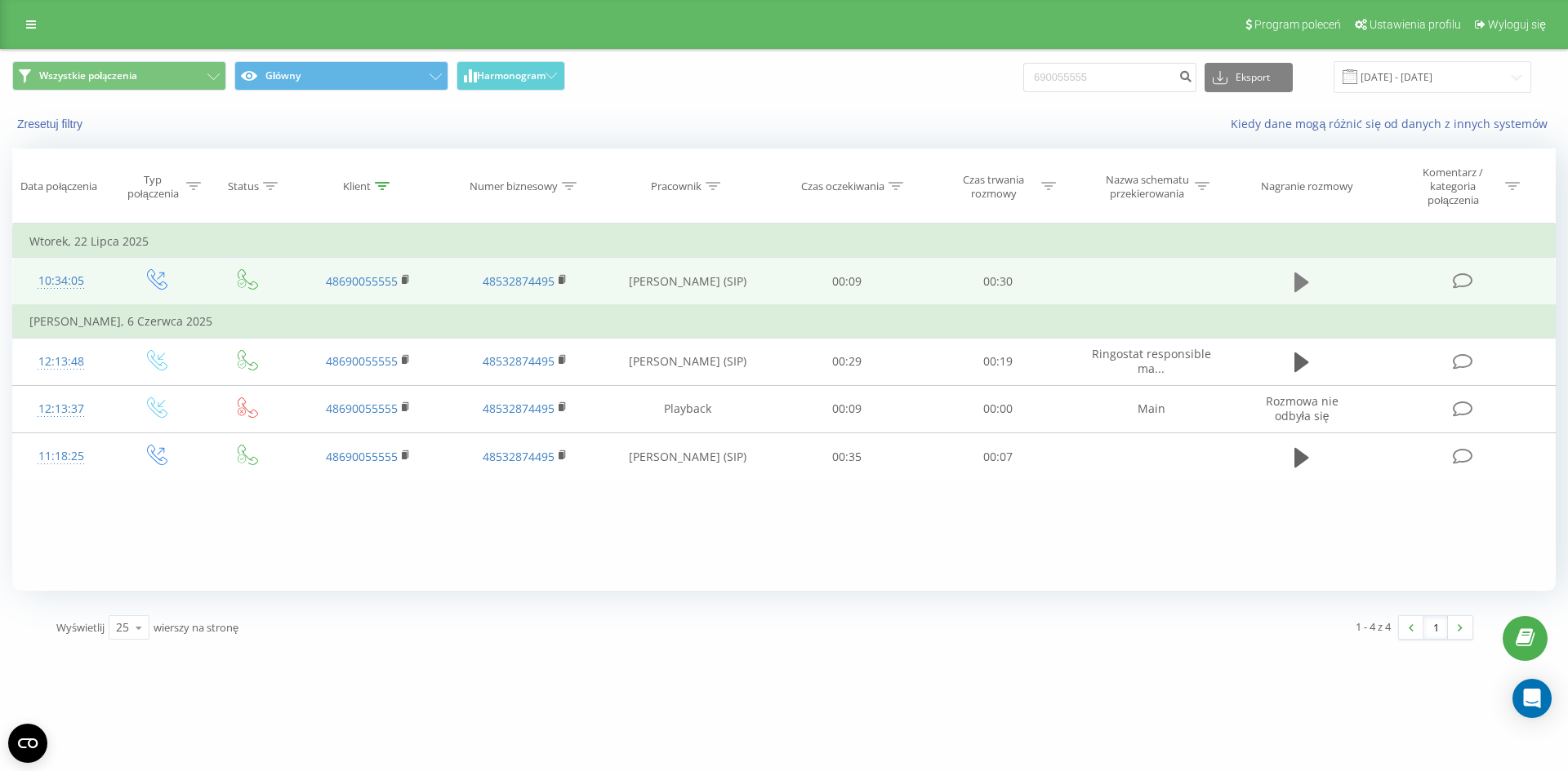
click at [1300, 272] on icon at bounding box center [1302, 282] width 15 height 23
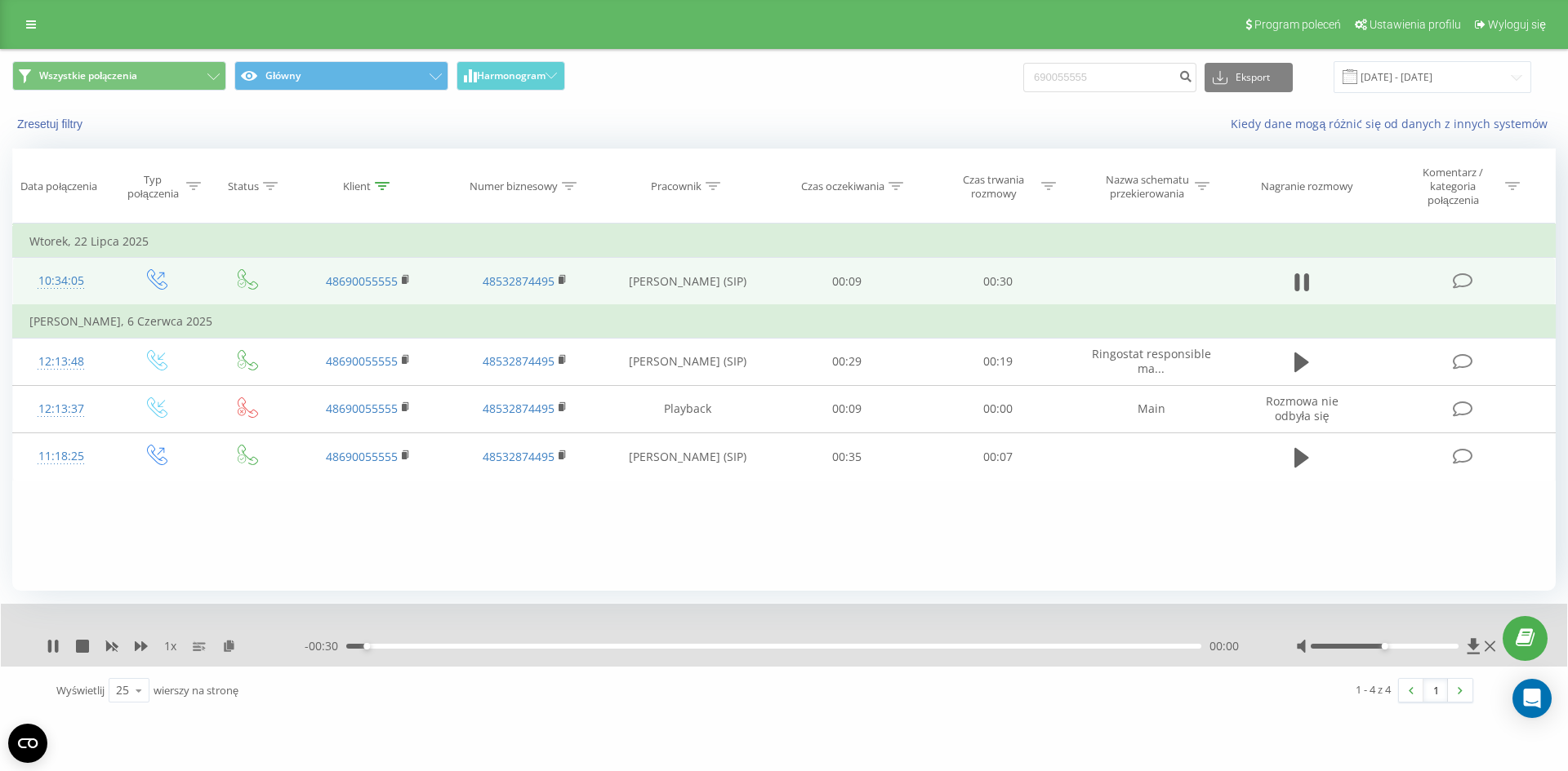
click at [529, 647] on div "00:00" at bounding box center [774, 647] width 855 height 5
drag, startPoint x: 585, startPoint y: 647, endPoint x: 598, endPoint y: 647, distance: 13.0
click at [587, 647] on div "00:08" at bounding box center [774, 647] width 855 height 5
click at [679, 647] on div "00:12" at bounding box center [774, 647] width 855 height 5
click at [760, 647] on div "00:12" at bounding box center [774, 647] width 855 height 5
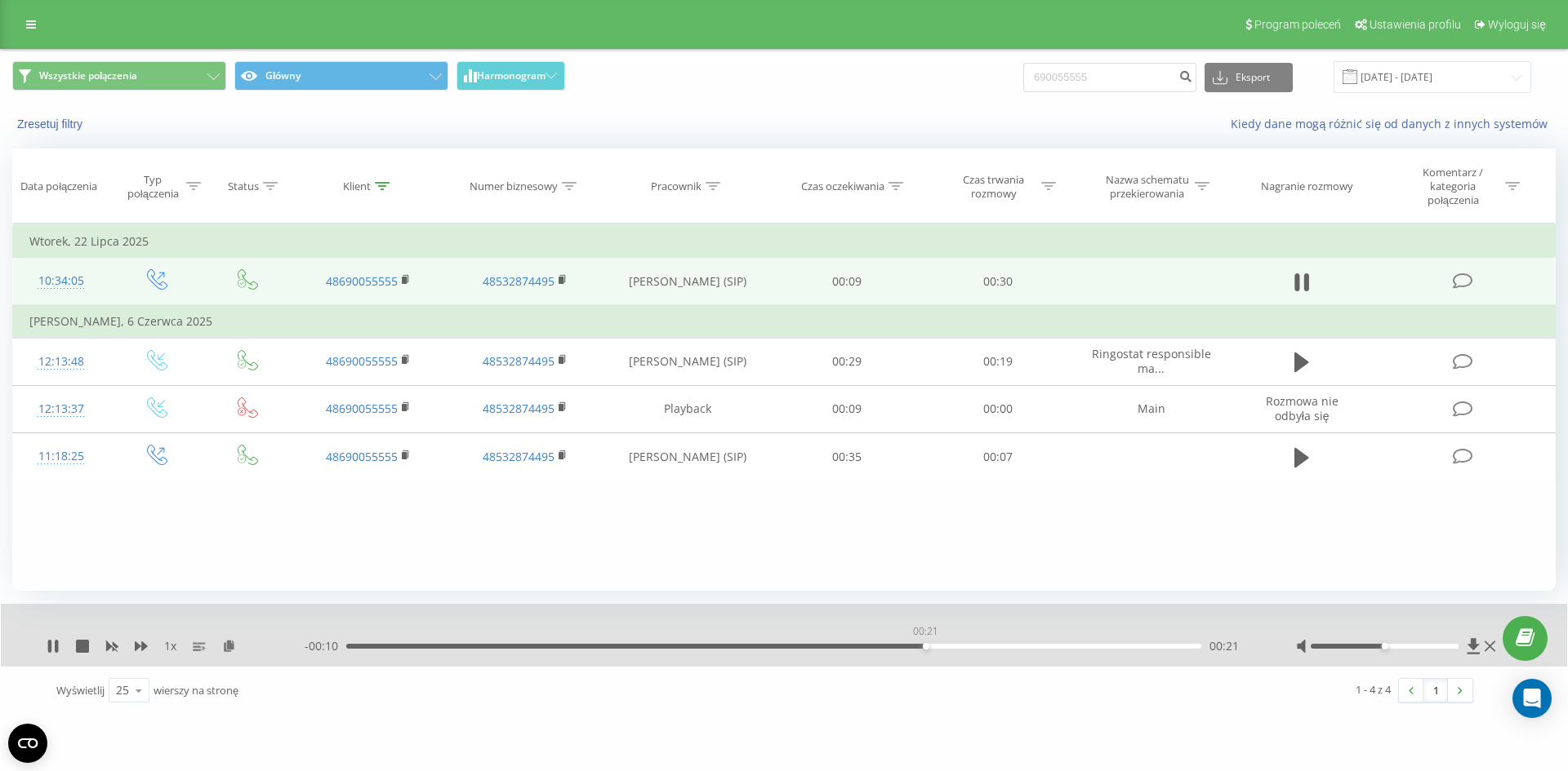
click at [925, 647] on div "00:21" at bounding box center [774, 647] width 855 height 5
click at [968, 643] on div "- 00:10 00:21 00:21" at bounding box center [780, 646] width 951 height 17
click at [61, 643] on div "1 x" at bounding box center [175, 646] width 258 height 17
click at [58, 646] on icon at bounding box center [57, 646] width 3 height 13
drag, startPoint x: 982, startPoint y: 584, endPoint x: 971, endPoint y: 582, distance: 11.2
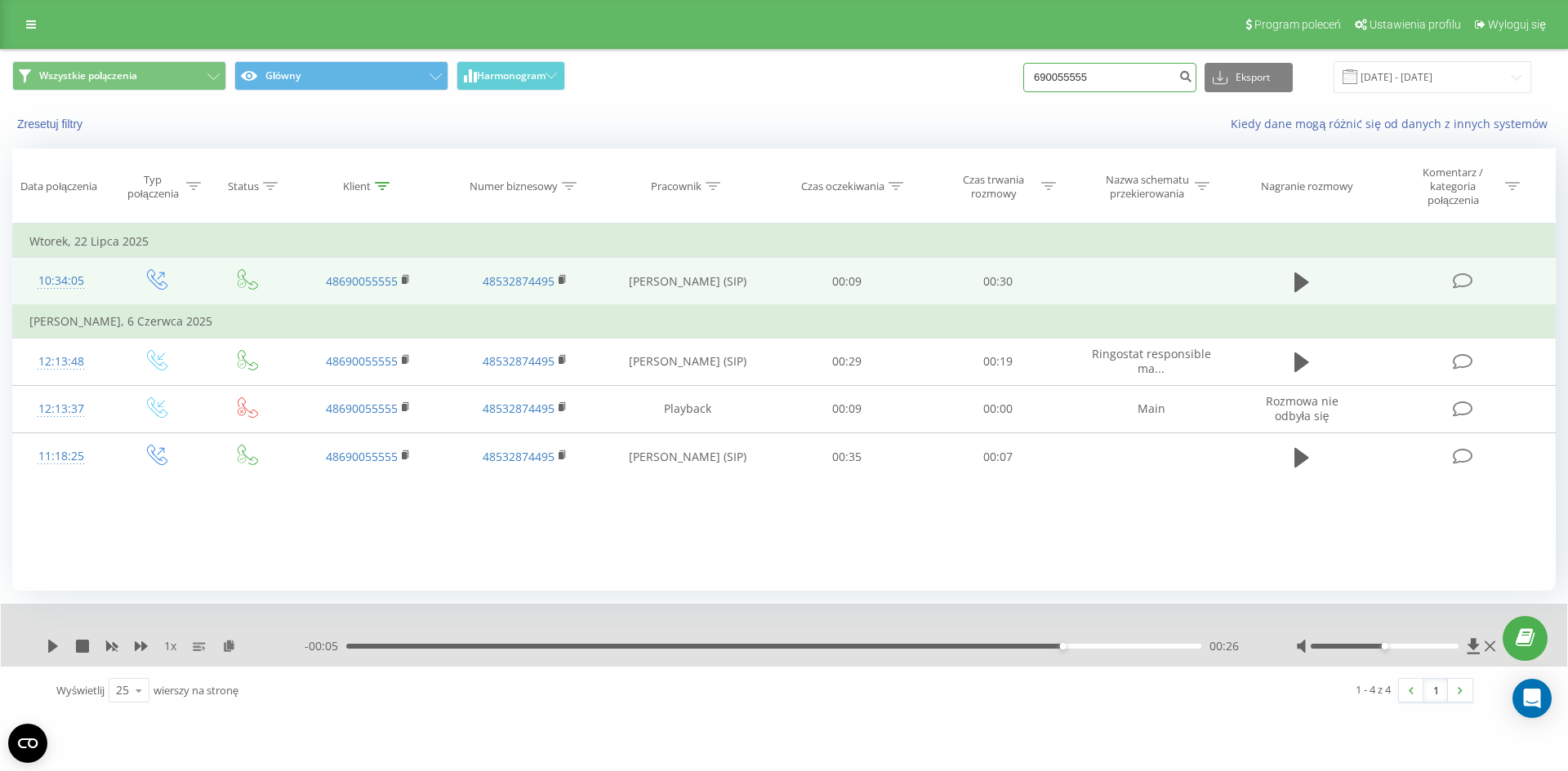
drag, startPoint x: 971, startPoint y: 582, endPoint x: 1117, endPoint y: 84, distance: 519.0
click at [1117, 84] on input "690055555" at bounding box center [1109, 77] width 173 height 30
drag, startPoint x: 1117, startPoint y: 84, endPoint x: 1060, endPoint y: 78, distance: 57.3
click at [1060, 78] on input "690055555" at bounding box center [1109, 77] width 173 height 30
type input "694024252"
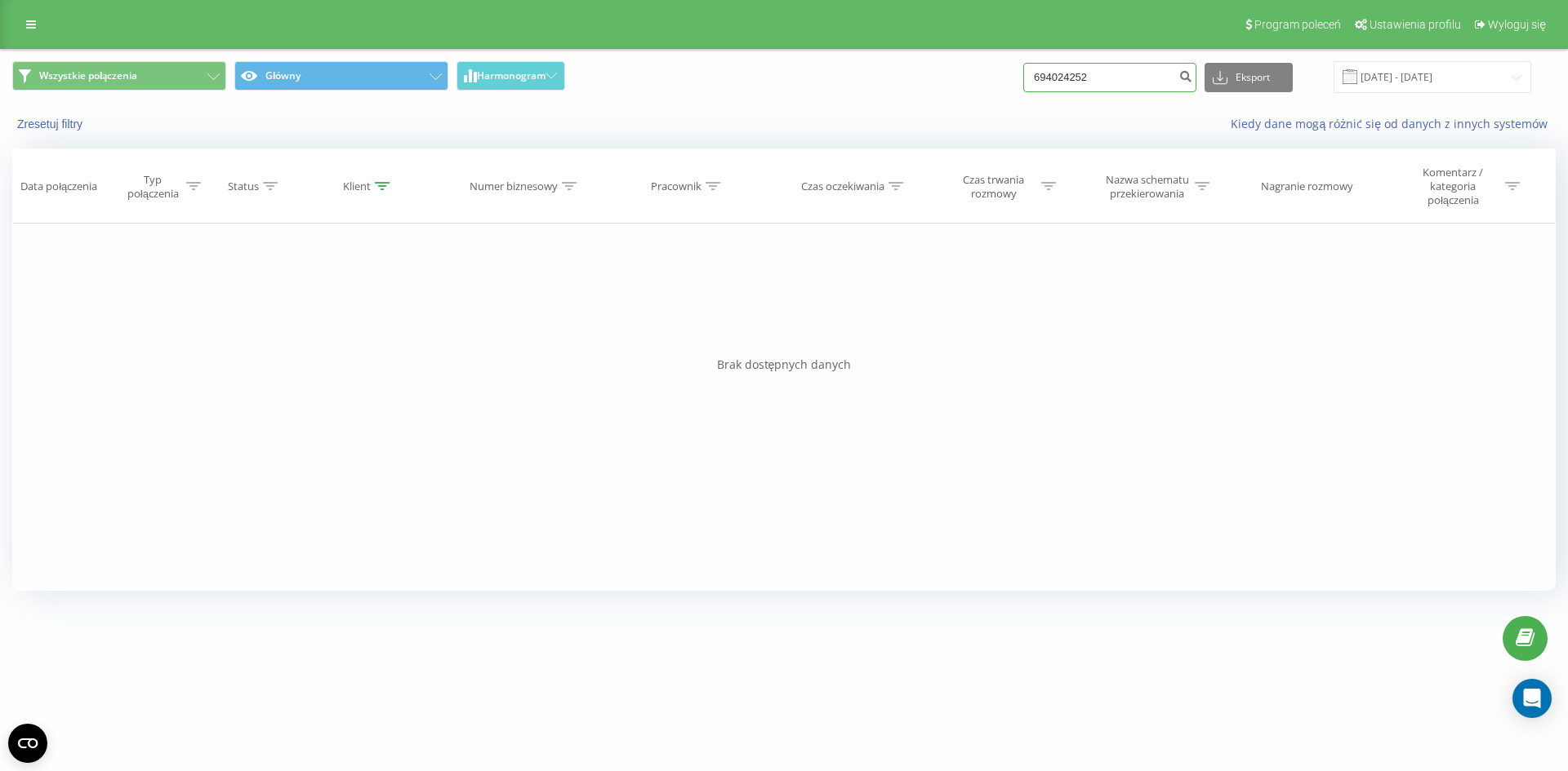
drag, startPoint x: 1109, startPoint y: 75, endPoint x: 998, endPoint y: 86, distance: 111.5
click at [998, 86] on div "Wszystkie połączenia Główny Harmonogram 694024252 Eksport .csv .xls .xlsx [DATE…" at bounding box center [784, 77] width 1544 height 32
click at [1192, 79] on icon "submit" at bounding box center [1185, 74] width 14 height 10
drag, startPoint x: 1136, startPoint y: 77, endPoint x: 773, endPoint y: 24, distance: 366.8
click at [810, 33] on div "Program poleceń Ustawienia profilu Wyloguj się Wszystkie połączenia Główny Harm…" at bounding box center [784, 302] width 1568 height 605
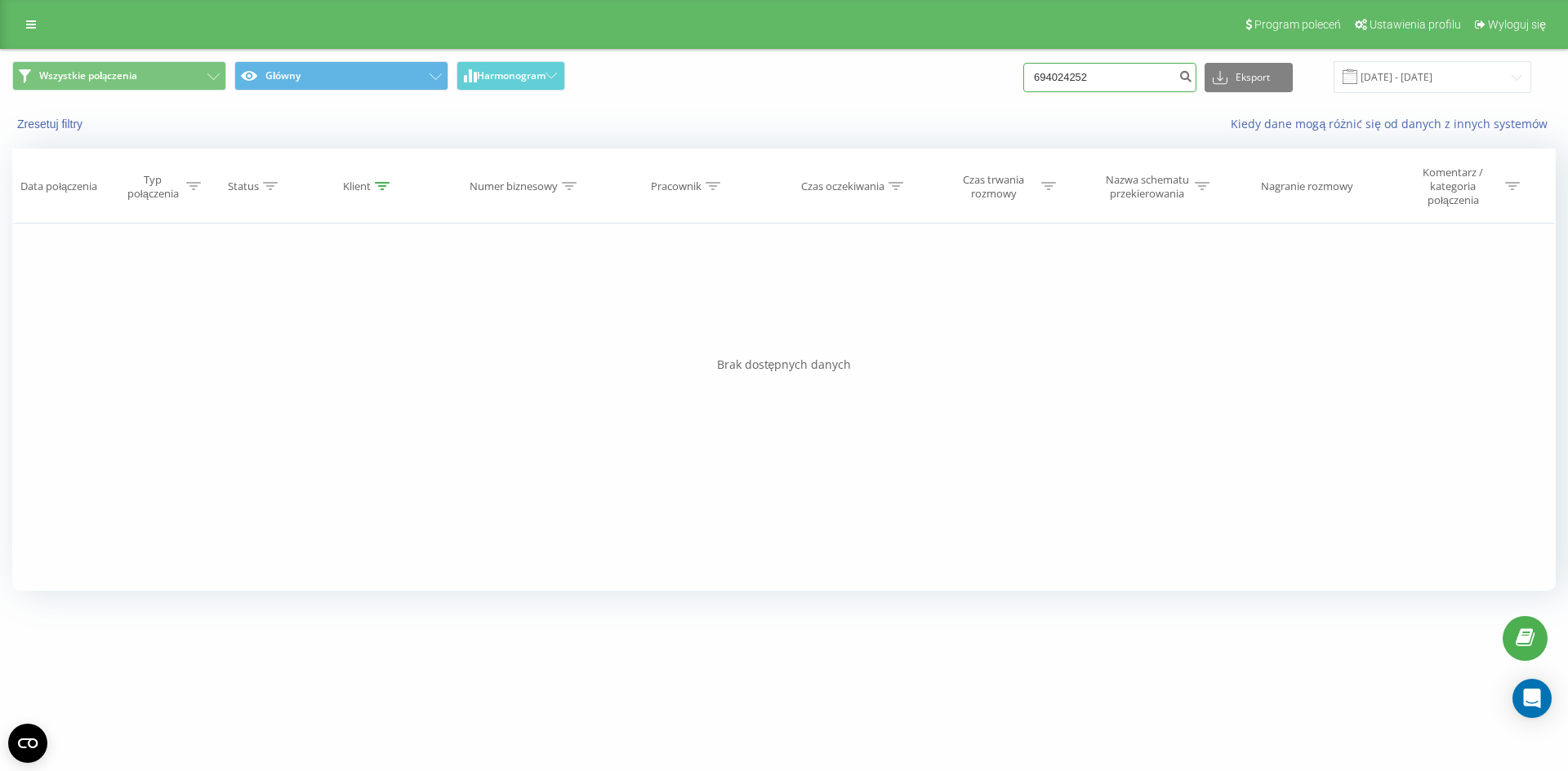
paste input "533 206 395"
type input "533 206 395"
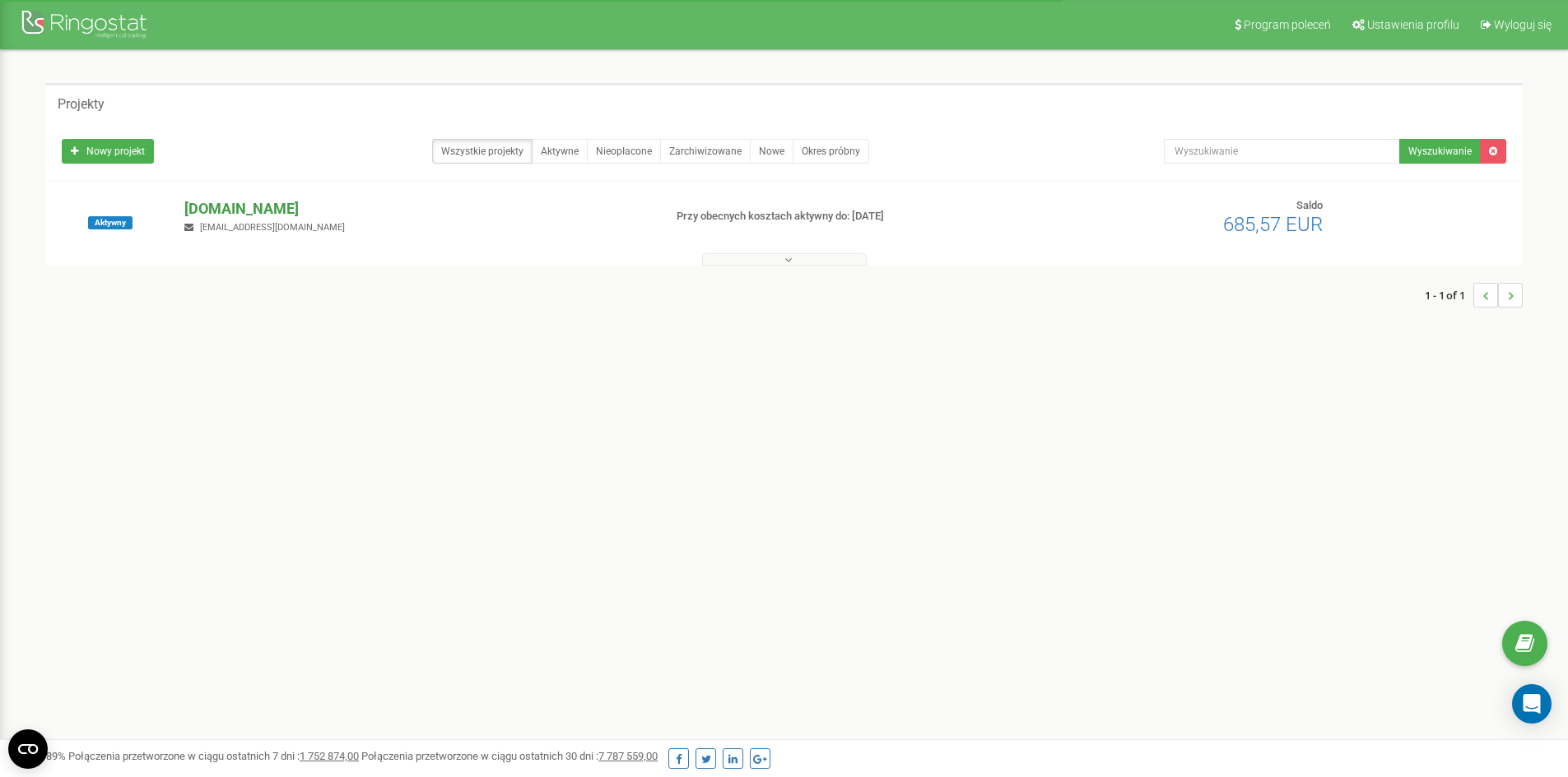
click at [281, 202] on p "[DOMAIN_NAME]" at bounding box center [417, 209] width 465 height 21
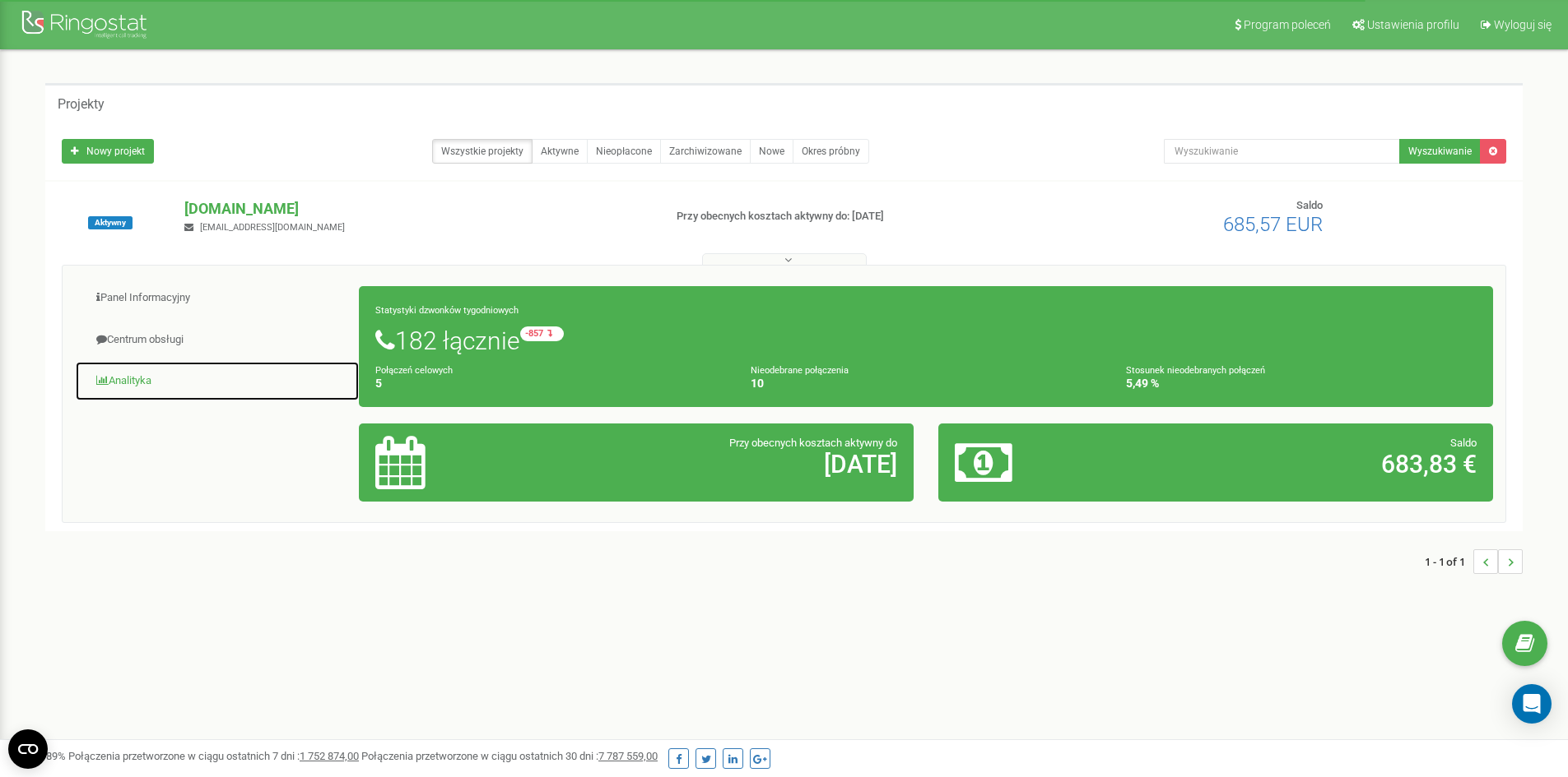
click at [134, 391] on link "Analityka" at bounding box center [217, 381] width 285 height 40
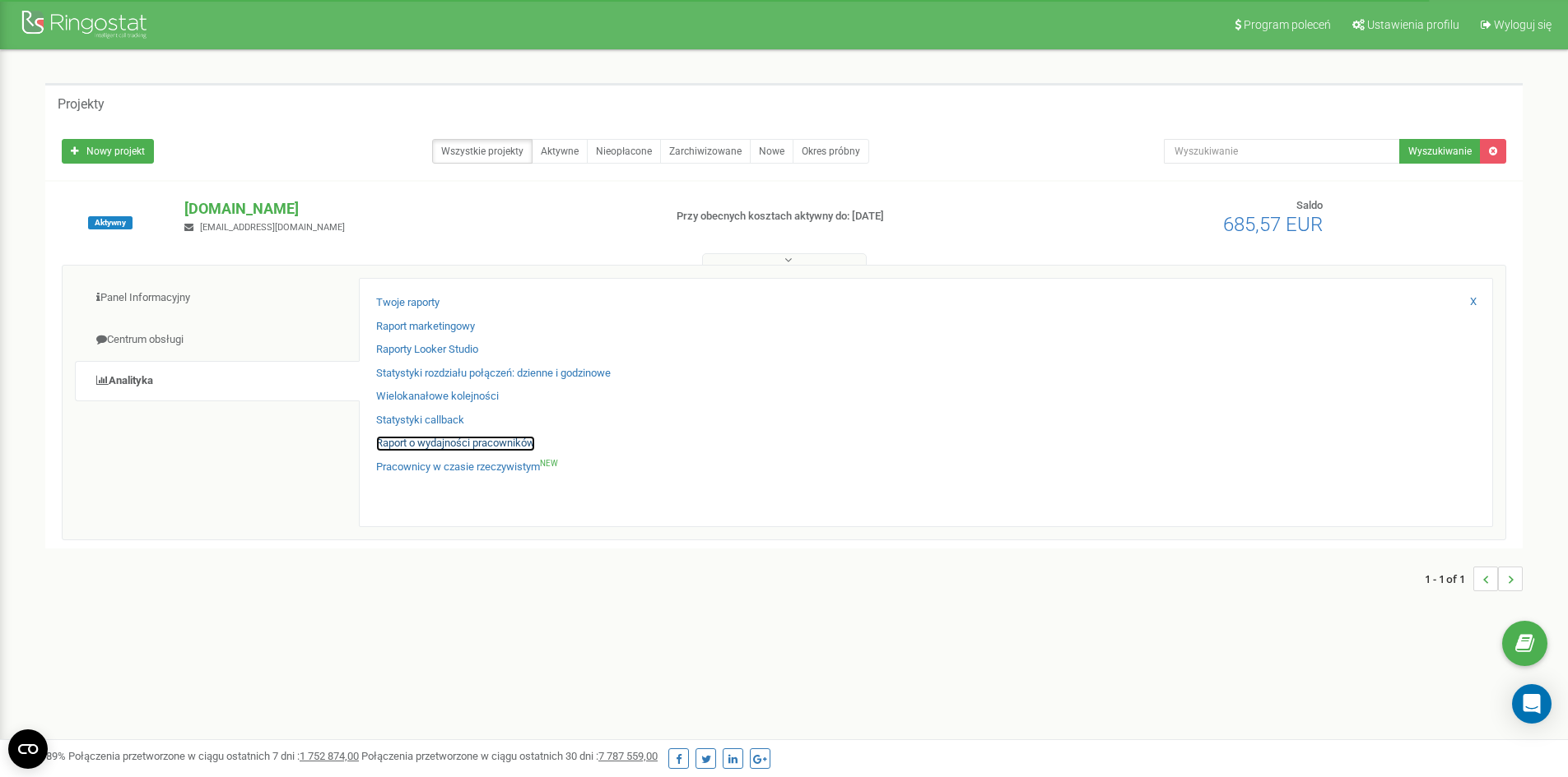
click at [438, 445] on link "Raport o wydajności pracowników" at bounding box center [455, 444] width 159 height 16
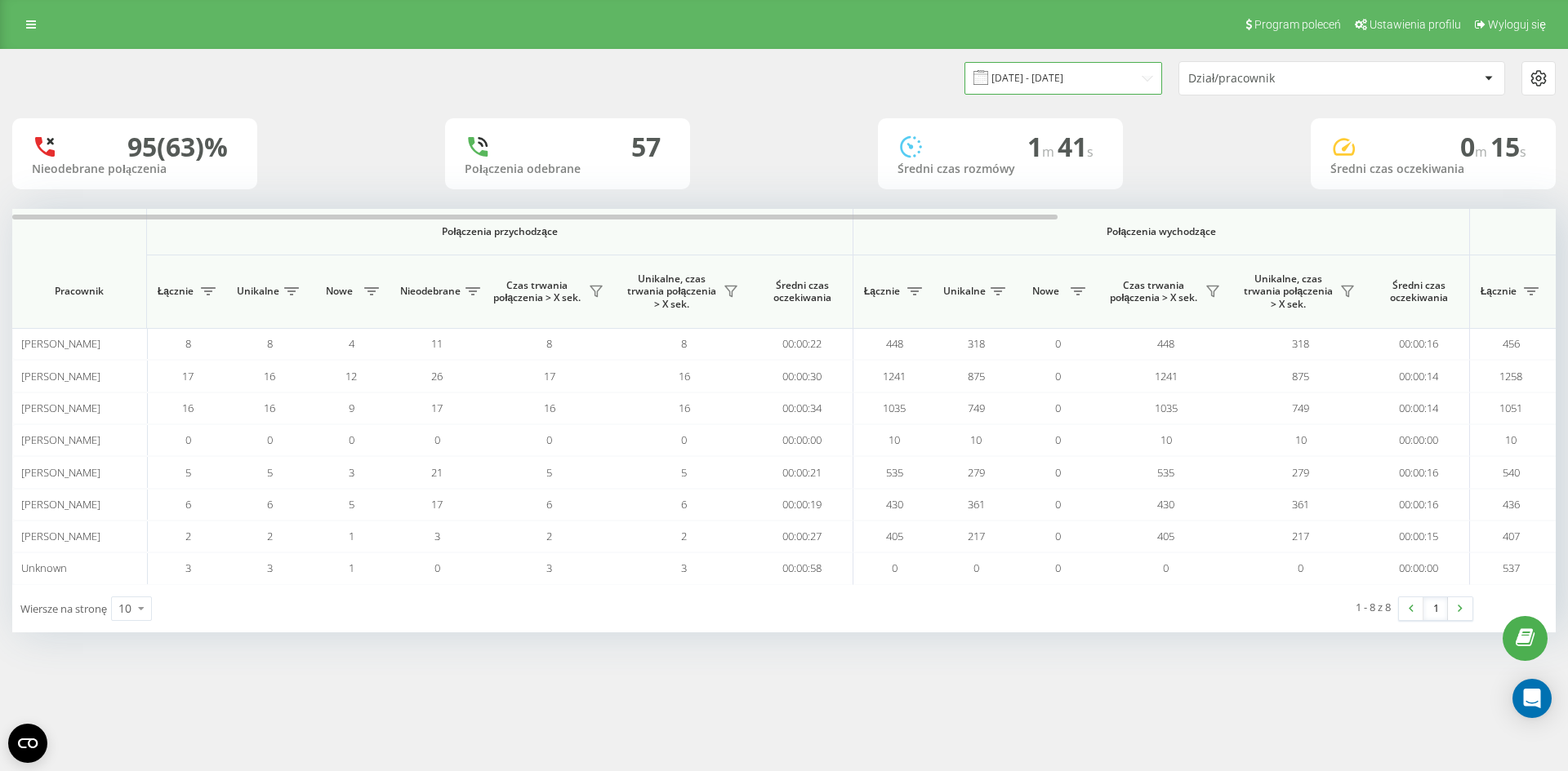
click at [1125, 83] on input "[DATE] - [DATE]" at bounding box center [1063, 77] width 198 height 32
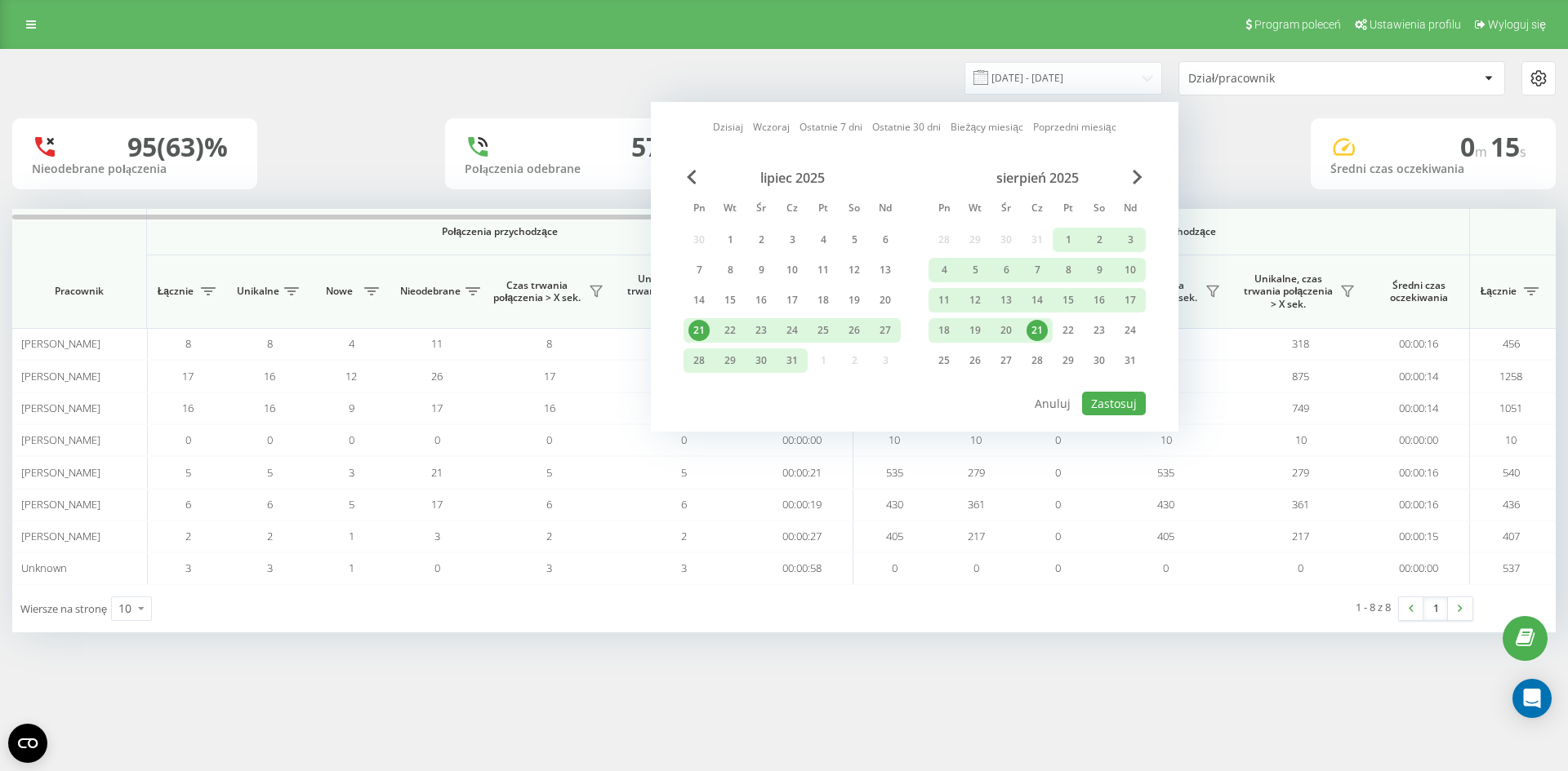
click at [1038, 327] on div "21" at bounding box center [1037, 331] width 21 height 21
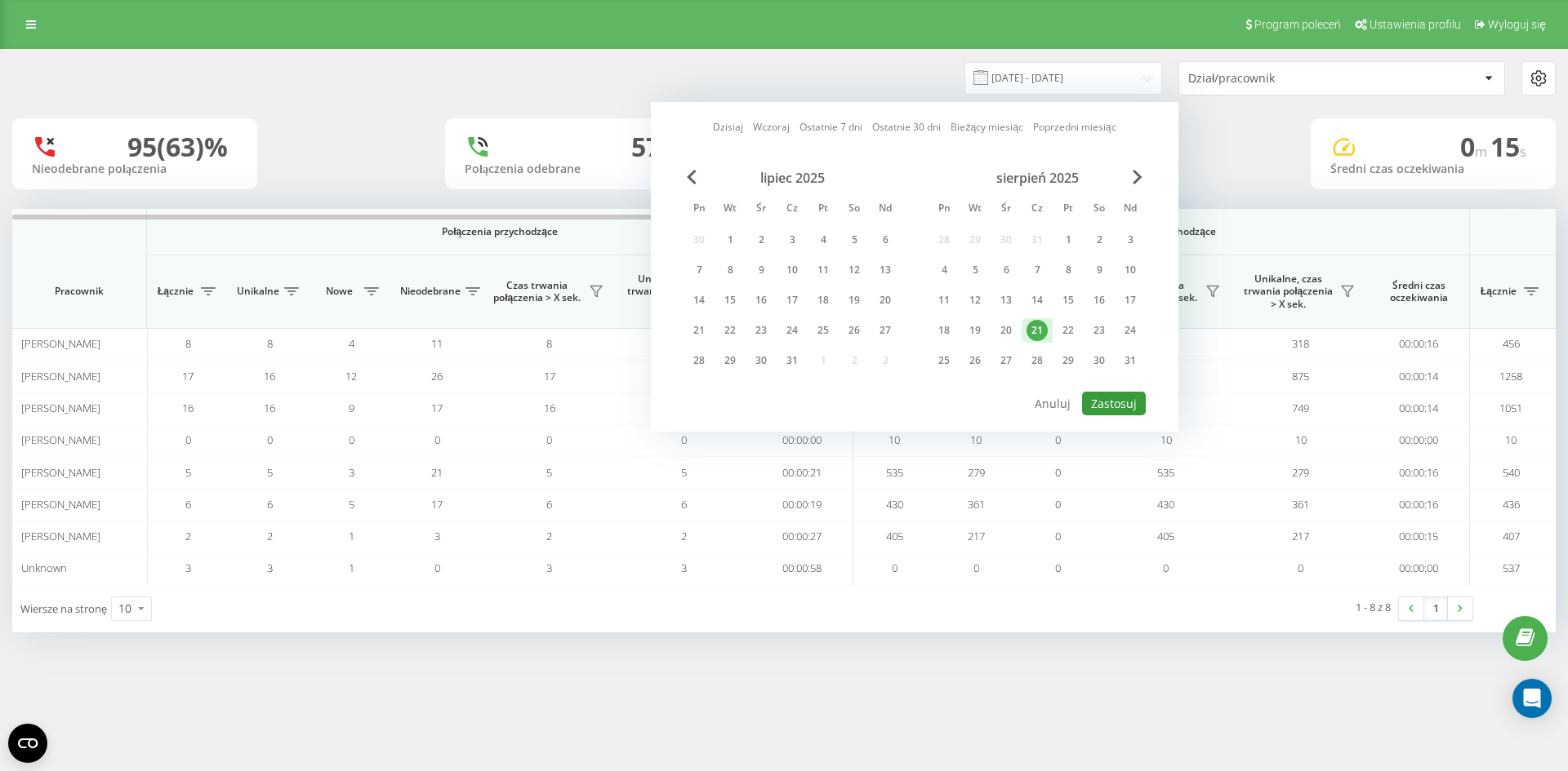
click at [1114, 405] on button "Zastosuj" at bounding box center [1114, 403] width 64 height 23
type input "[DATE] - [DATE]"
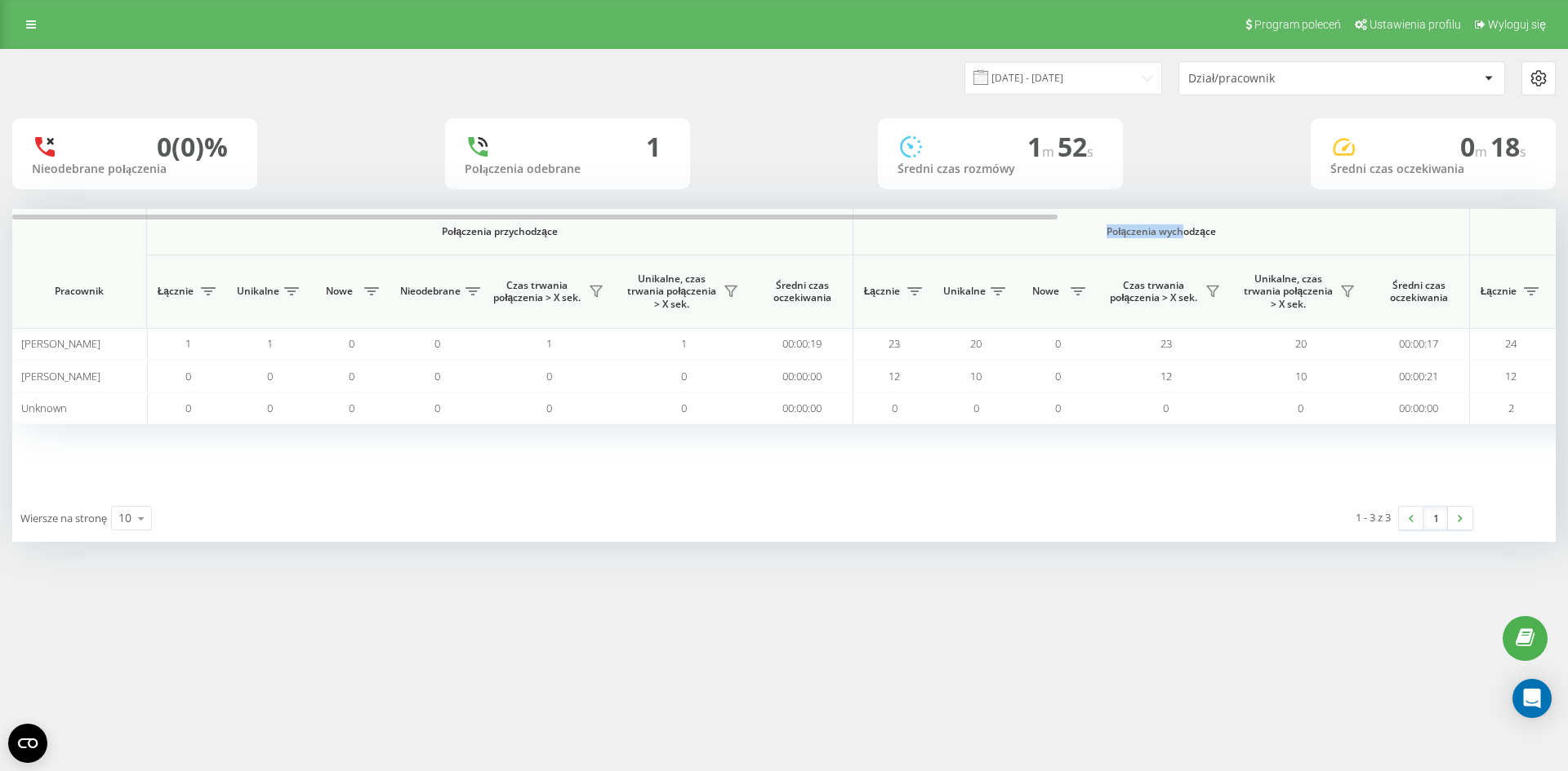
drag, startPoint x: 880, startPoint y: 225, endPoint x: 1178, endPoint y: 253, distance: 299.3
click at [1181, 253] on th "Połączenia wychodzące" at bounding box center [1161, 231] width 616 height 46
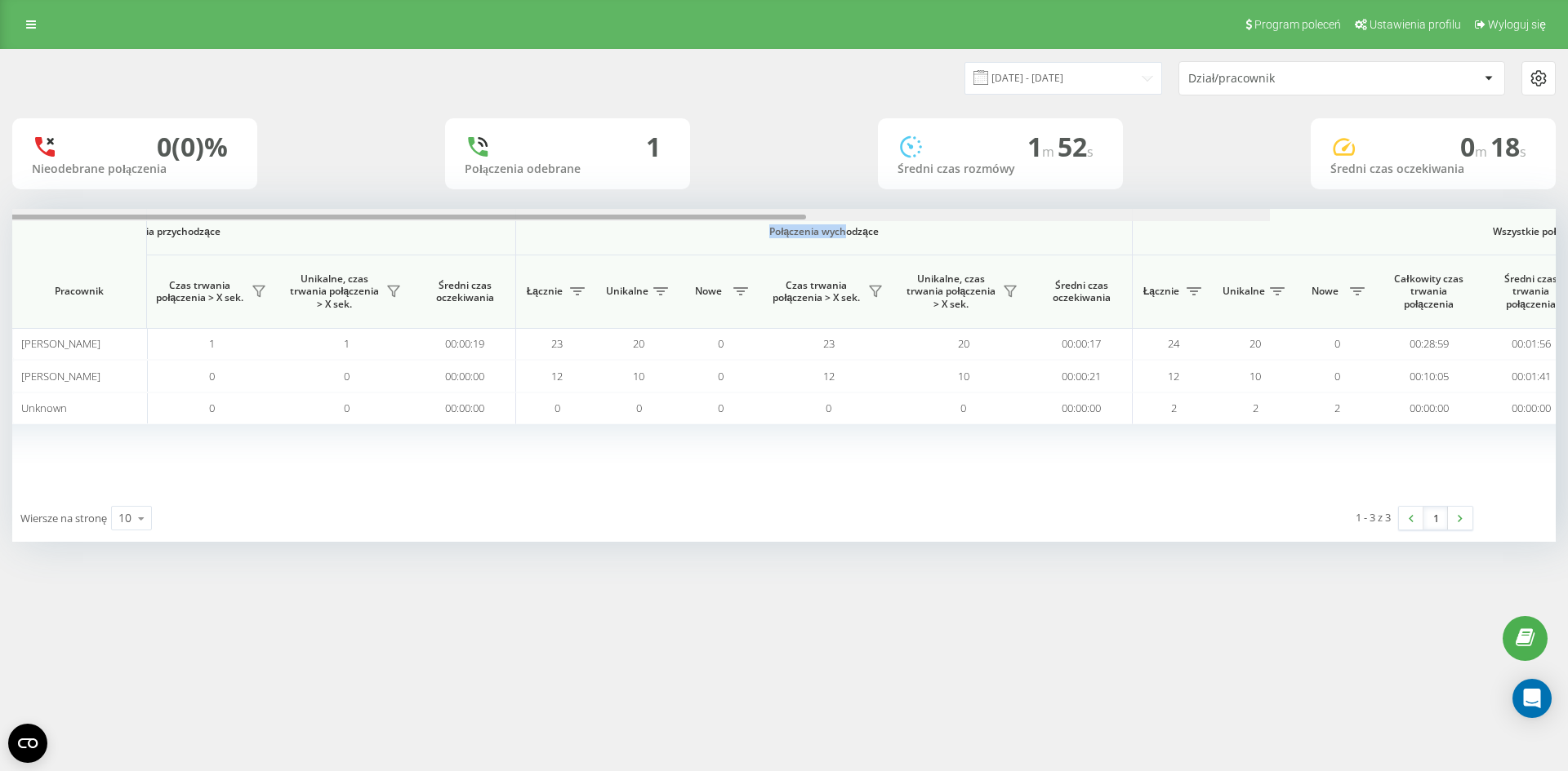
scroll to position [0, 735]
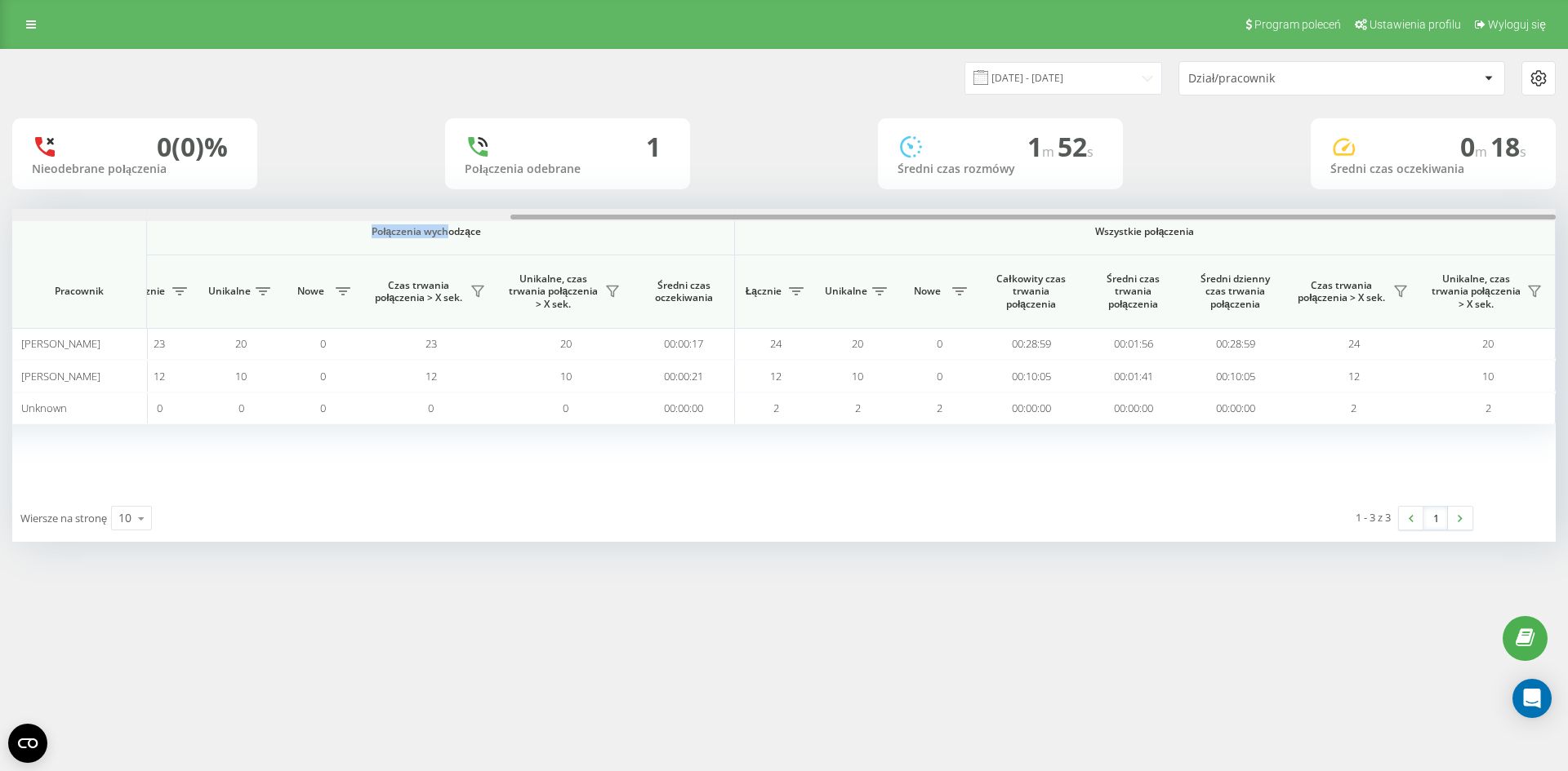
drag, startPoint x: 996, startPoint y: 218, endPoint x: 1567, endPoint y: 226, distance: 571.1
click at [1567, 226] on div "[DATE] - [DATE] Dział/pracownik 0 (0)% Nieodebrane połączenia 1 Połączenia odeb…" at bounding box center [784, 312] width 1568 height 526
click at [771, 139] on div "0 (0)% Nieodebrane połączenia 1 Połączenia odebrane 1 m 52 s Średni czas rozmów…" at bounding box center [784, 154] width 1544 height 71
